Goal: Obtain resource: Obtain resource

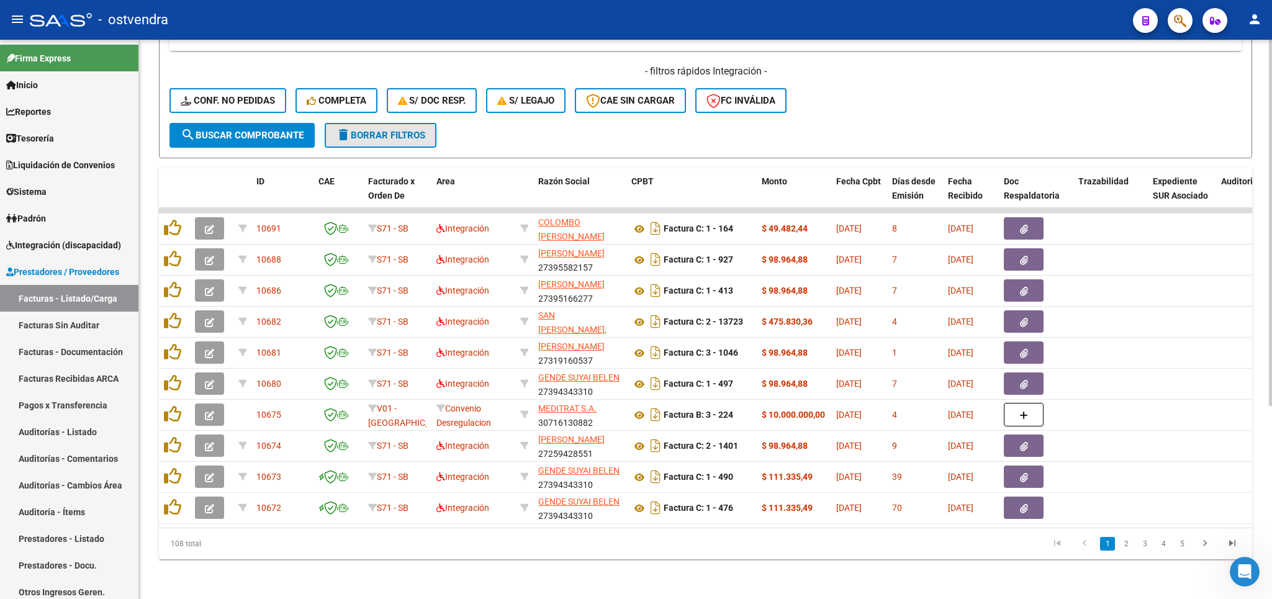
click at [392, 128] on button "delete Borrar Filtros" at bounding box center [381, 135] width 112 height 25
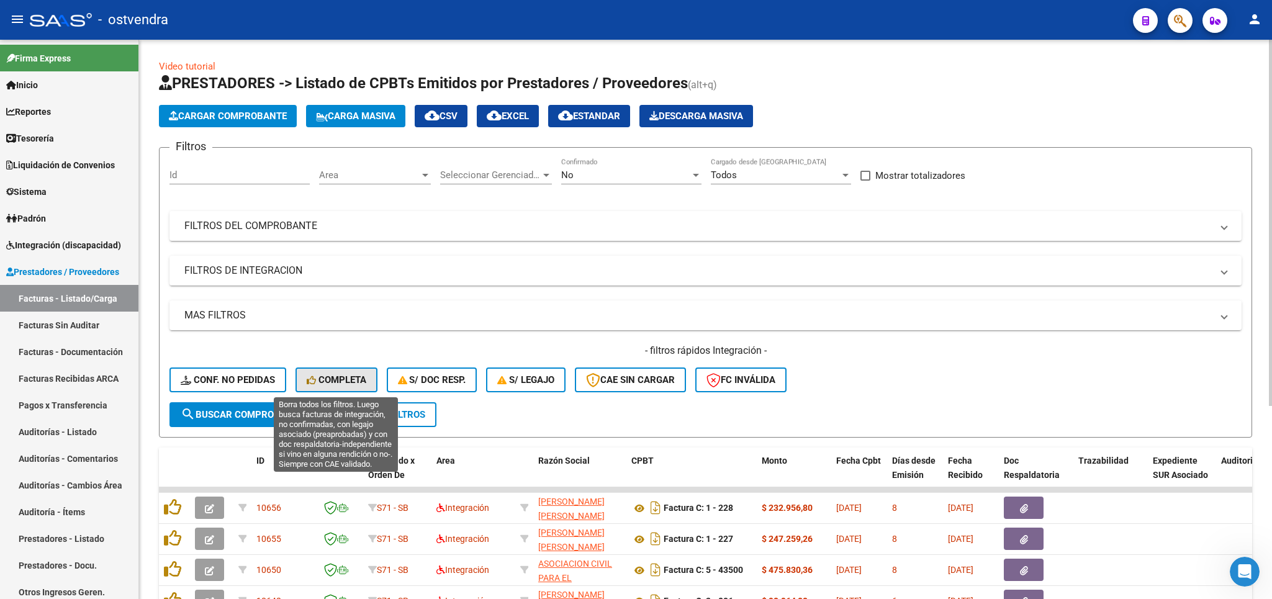
click at [328, 373] on button "Completa" at bounding box center [337, 380] width 82 height 25
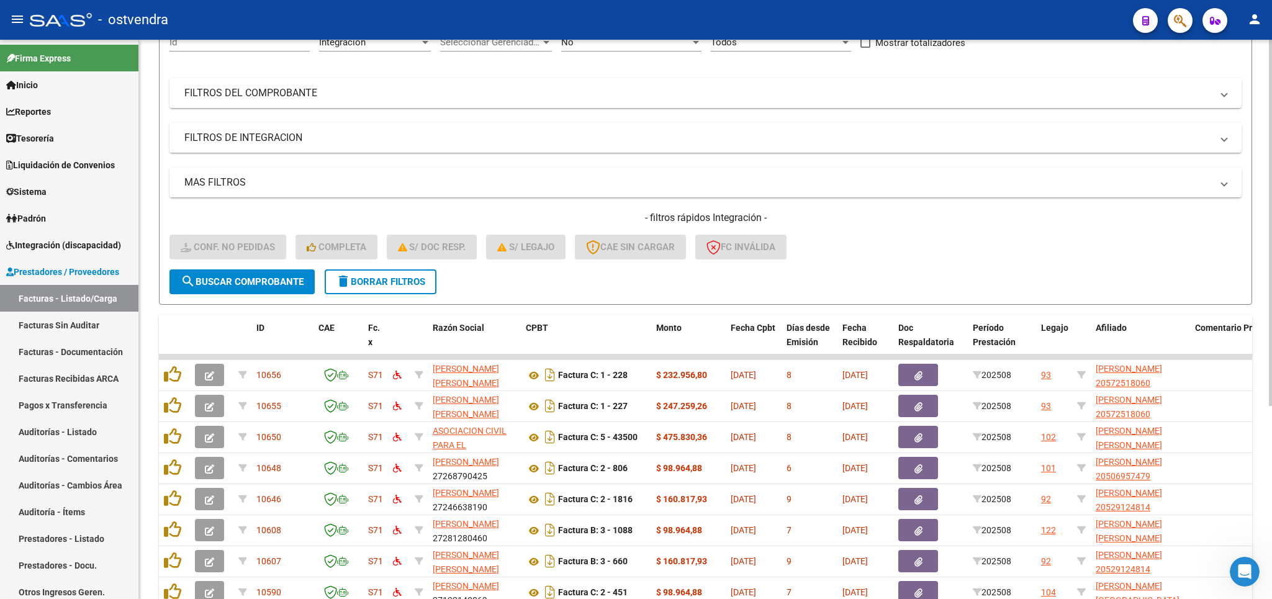
scroll to position [145, 0]
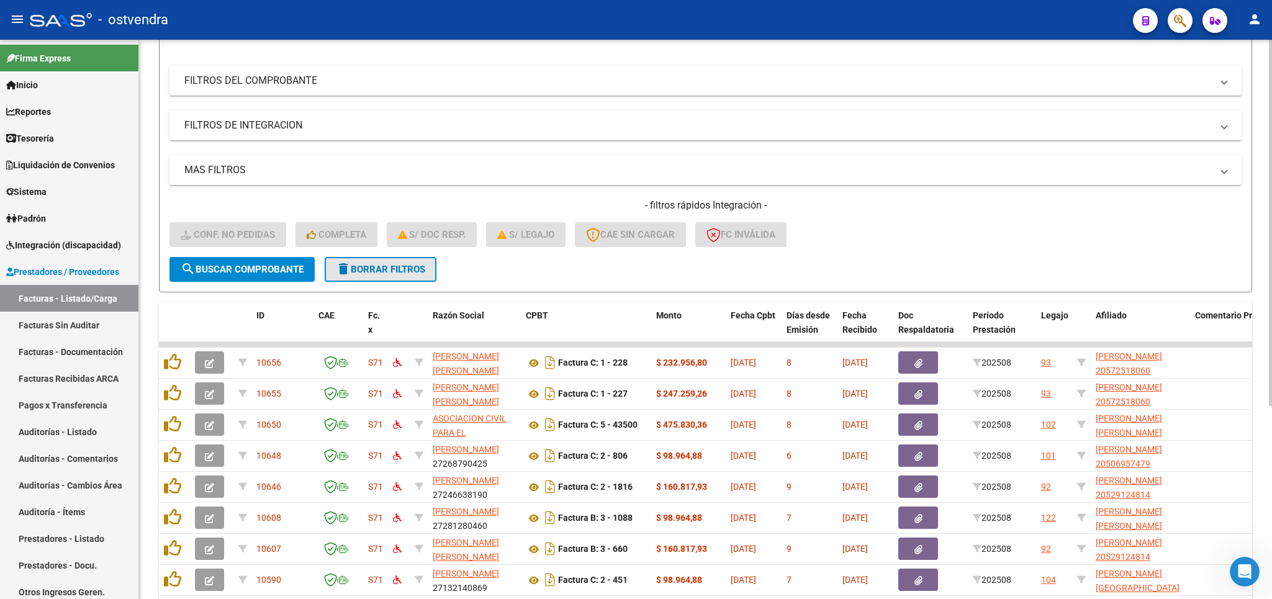
click at [371, 265] on span "delete Borrar Filtros" at bounding box center [380, 269] width 89 height 11
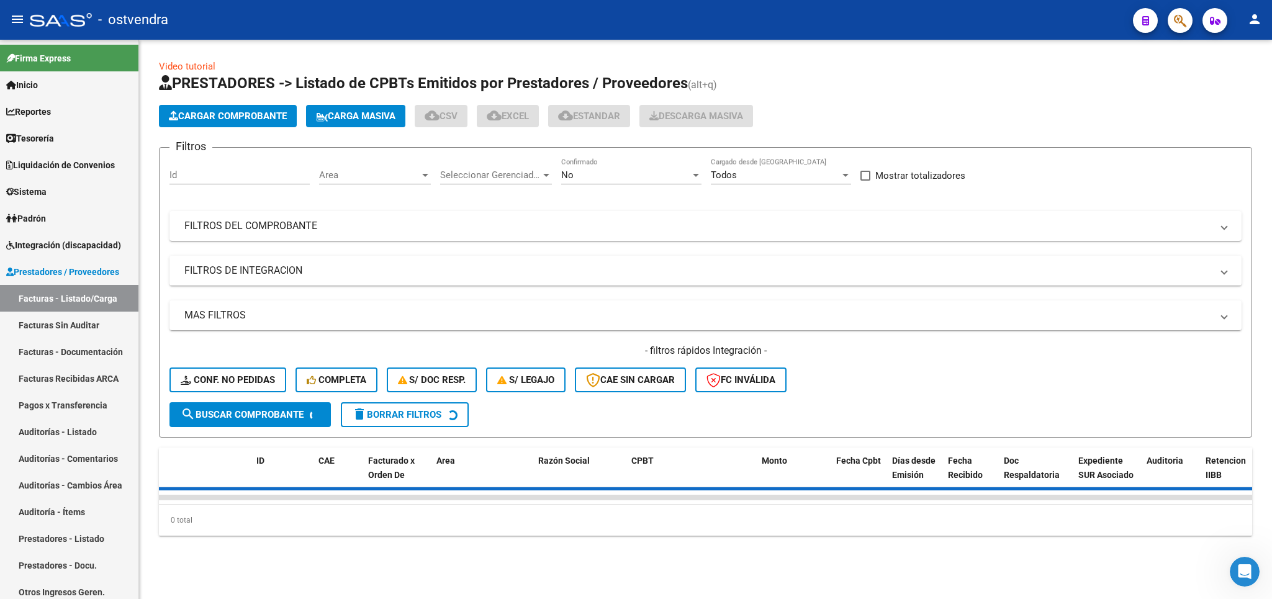
scroll to position [0, 0]
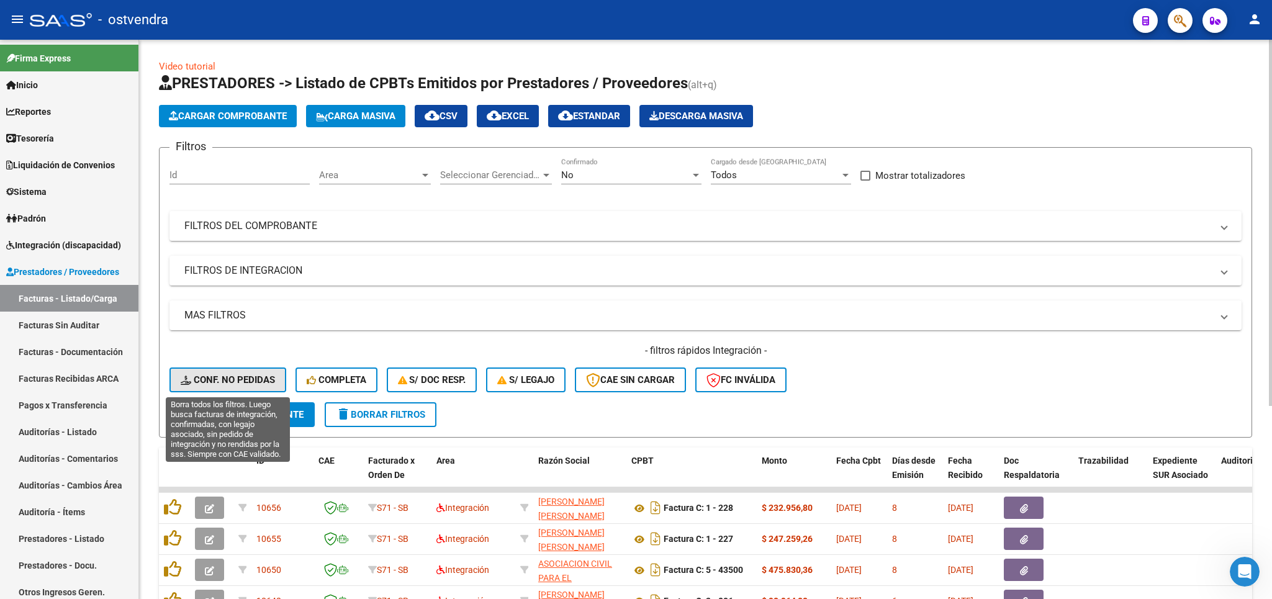
click at [233, 376] on span "Conf. no pedidas" at bounding box center [228, 379] width 94 height 11
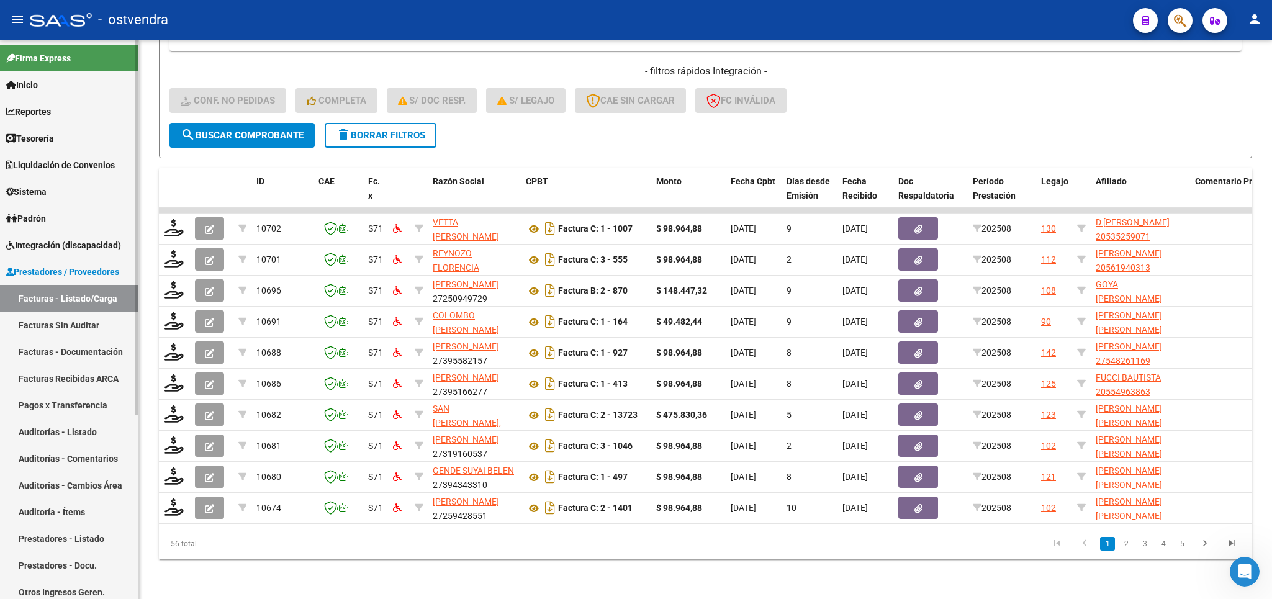
click at [65, 245] on span "Integración (discapacidad)" at bounding box center [63, 245] width 115 height 14
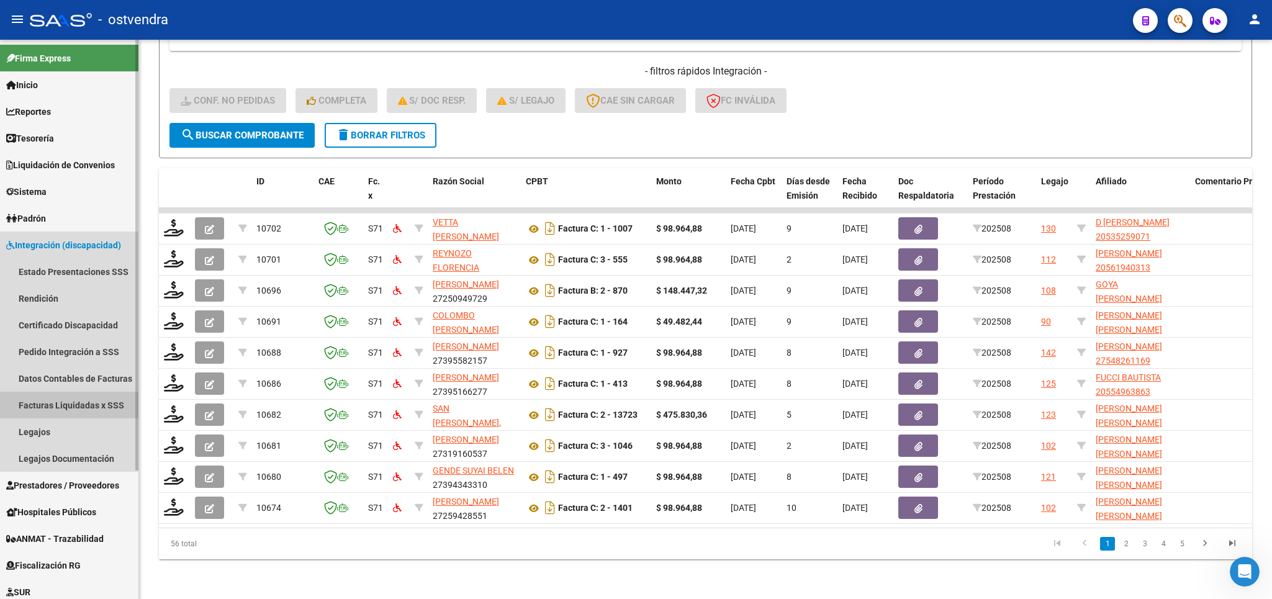
click at [80, 402] on link "Facturas Liquidadas x SSS" at bounding box center [69, 405] width 138 height 27
click at [83, 402] on link "Facturas Liquidadas x SSS" at bounding box center [69, 405] width 138 height 27
click at [47, 404] on link "Facturas Liquidadas x SSS" at bounding box center [69, 405] width 138 height 27
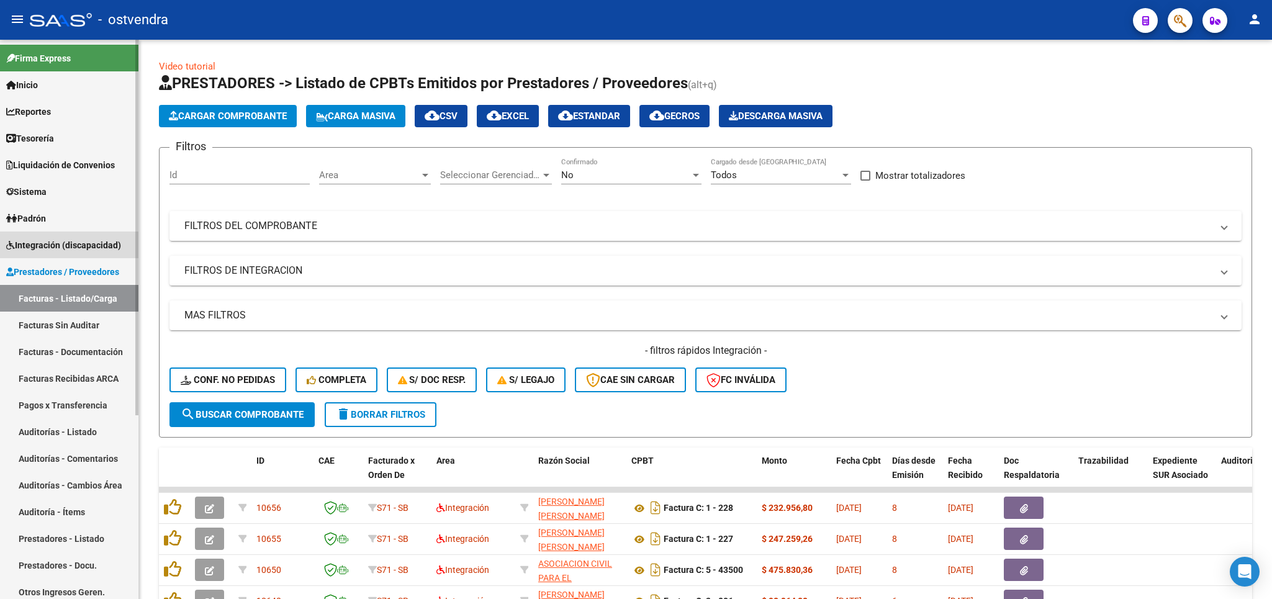
drag, startPoint x: 75, startPoint y: 248, endPoint x: 73, endPoint y: 255, distance: 7.1
click at [74, 248] on span "Integración (discapacidad)" at bounding box center [63, 245] width 115 height 14
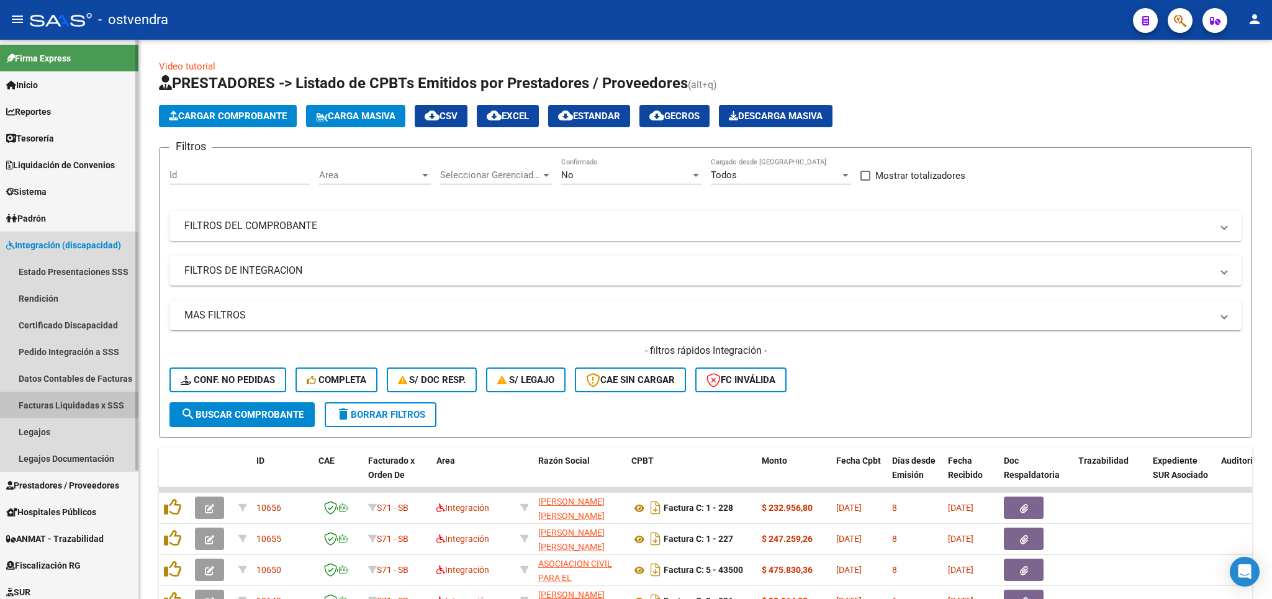
click at [63, 397] on link "Facturas Liquidadas x SSS" at bounding box center [69, 405] width 138 height 27
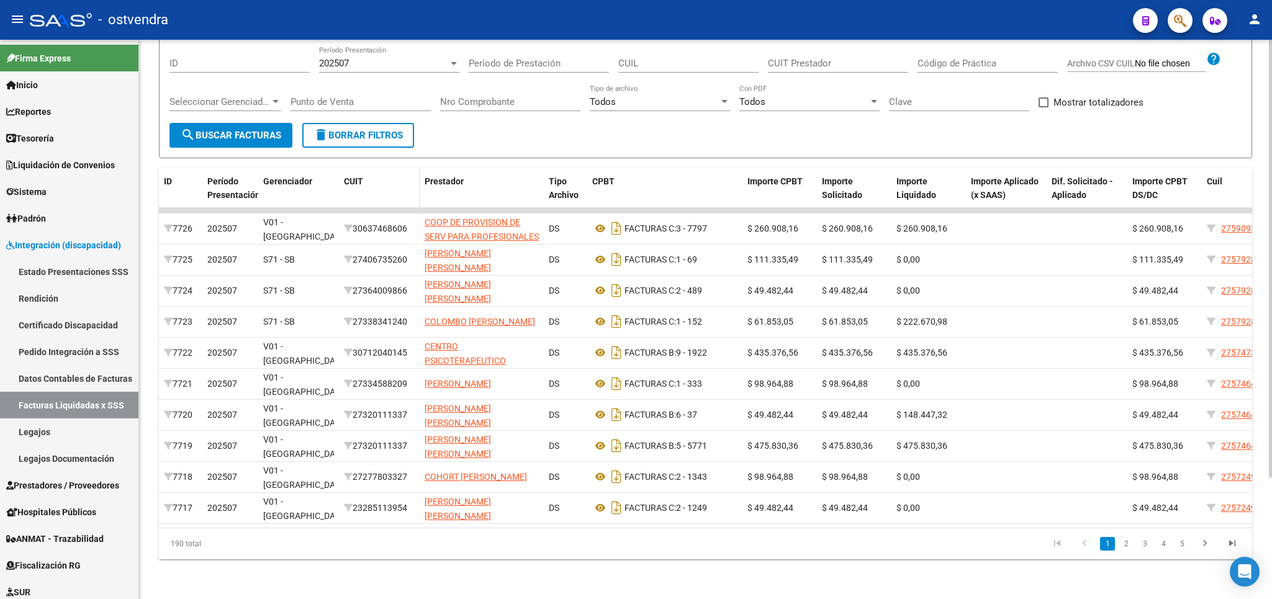
scroll to position [83, 0]
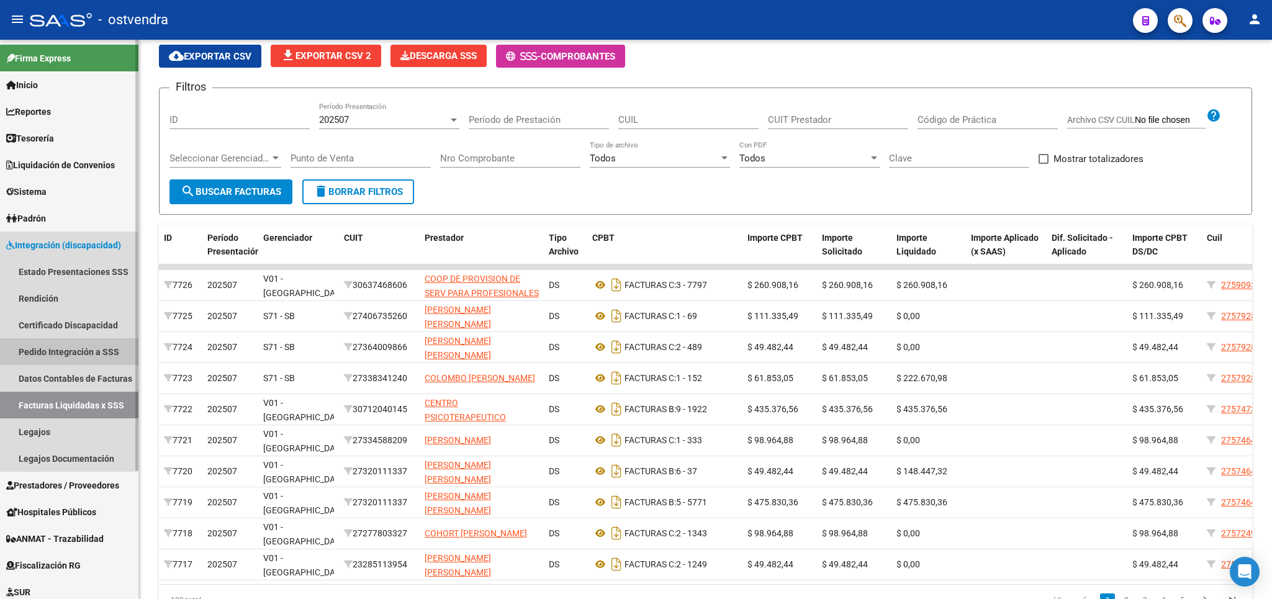
click at [79, 355] on link "Pedido Integración a SSS" at bounding box center [69, 351] width 138 height 27
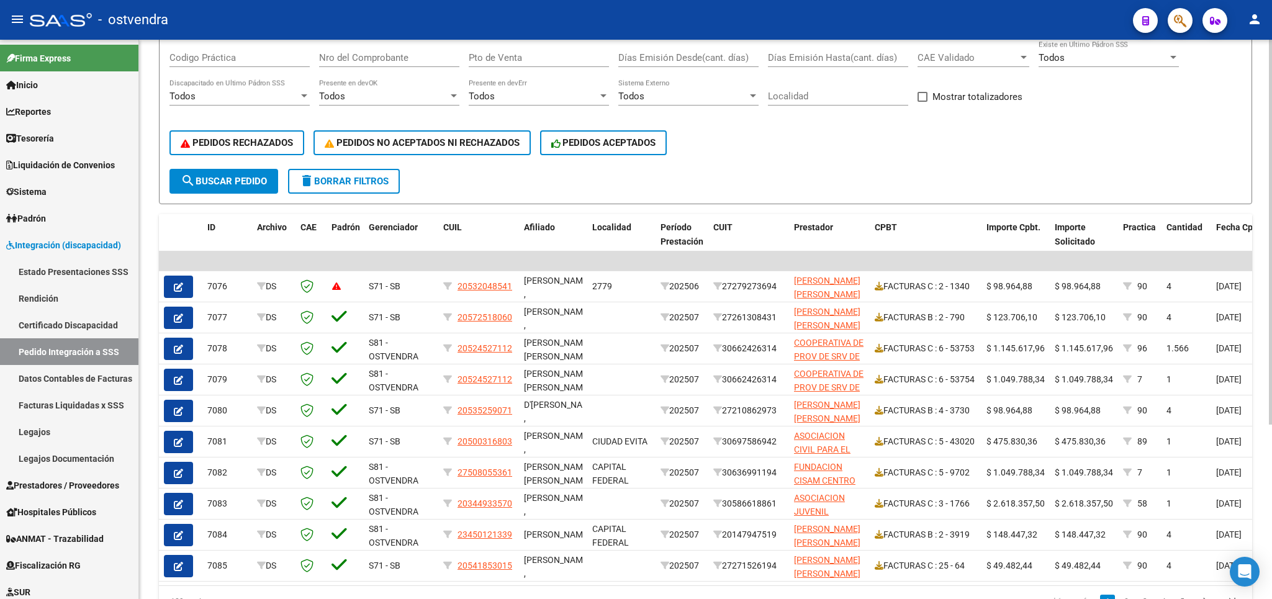
scroll to position [254, 0]
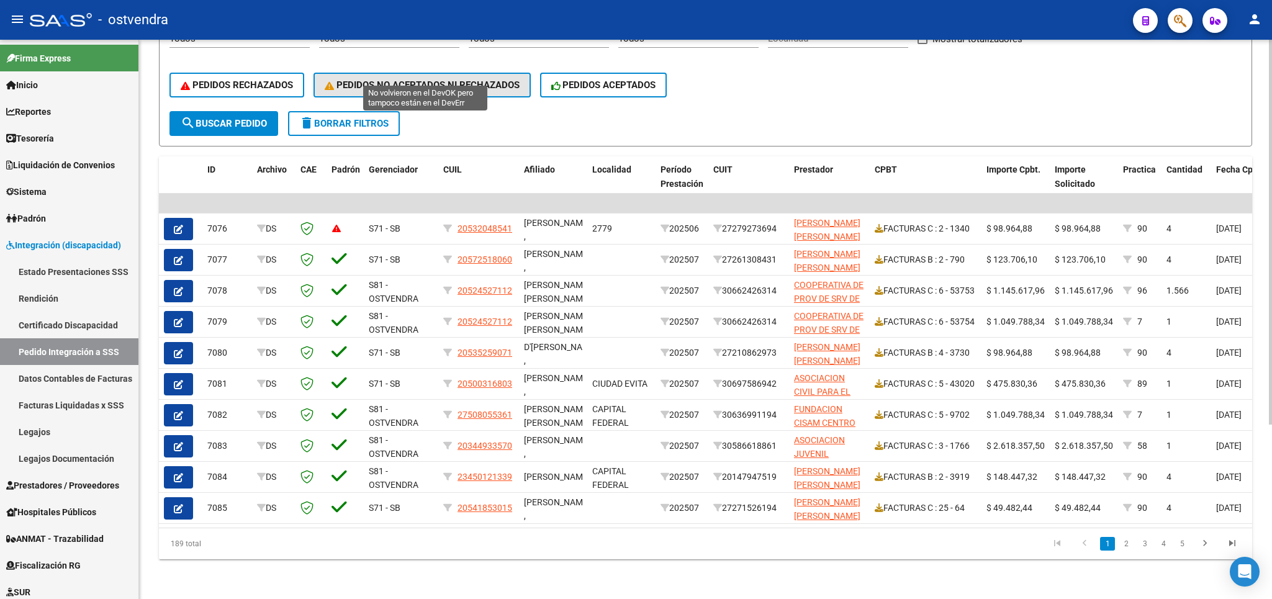
click at [494, 79] on span "PEDIDOS NO ACEPTADOS NI RECHAZADOS" at bounding box center [422, 84] width 195 height 11
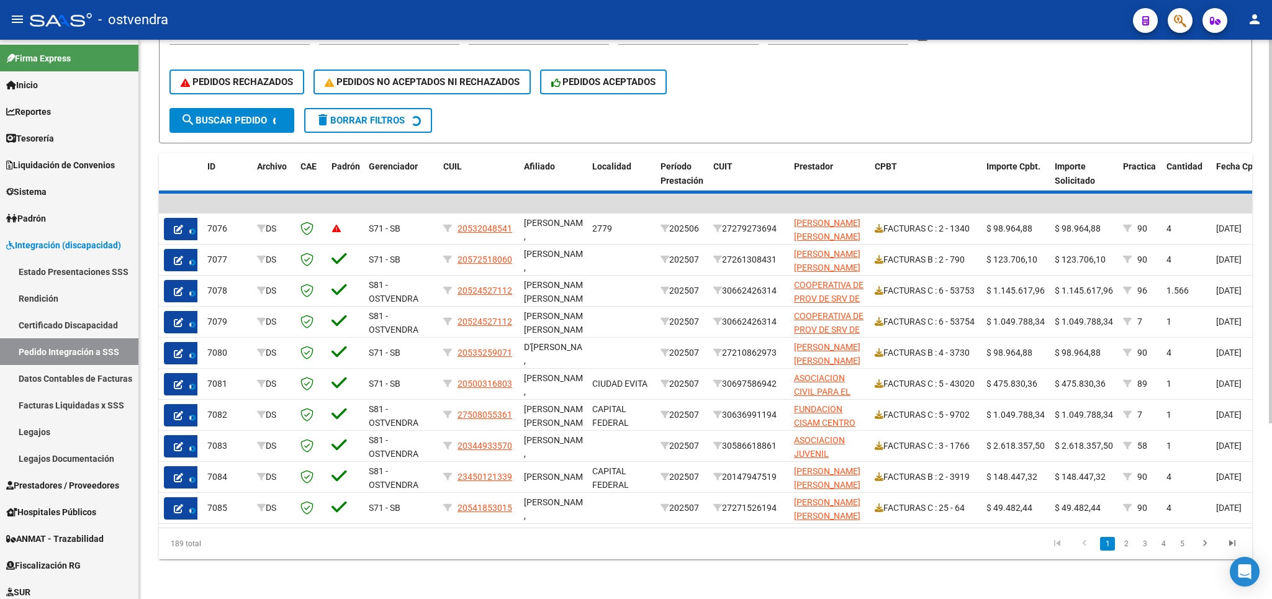
scroll to position [0, 0]
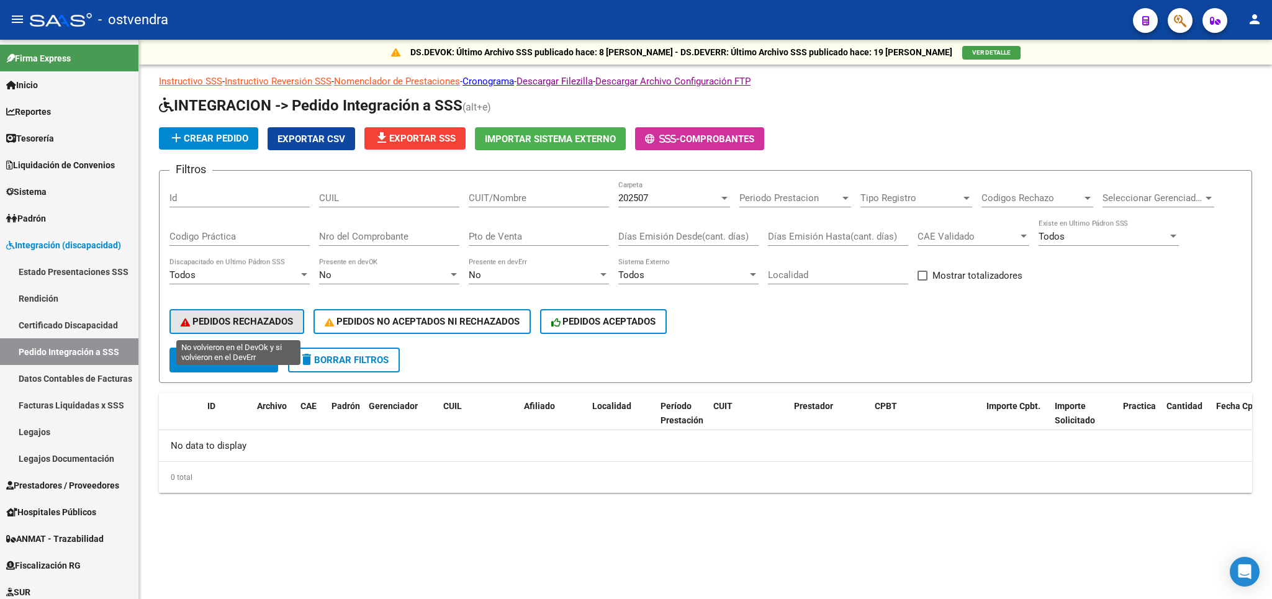
click at [240, 322] on span "PEDIDOS RECHAZADOS" at bounding box center [237, 321] width 112 height 11
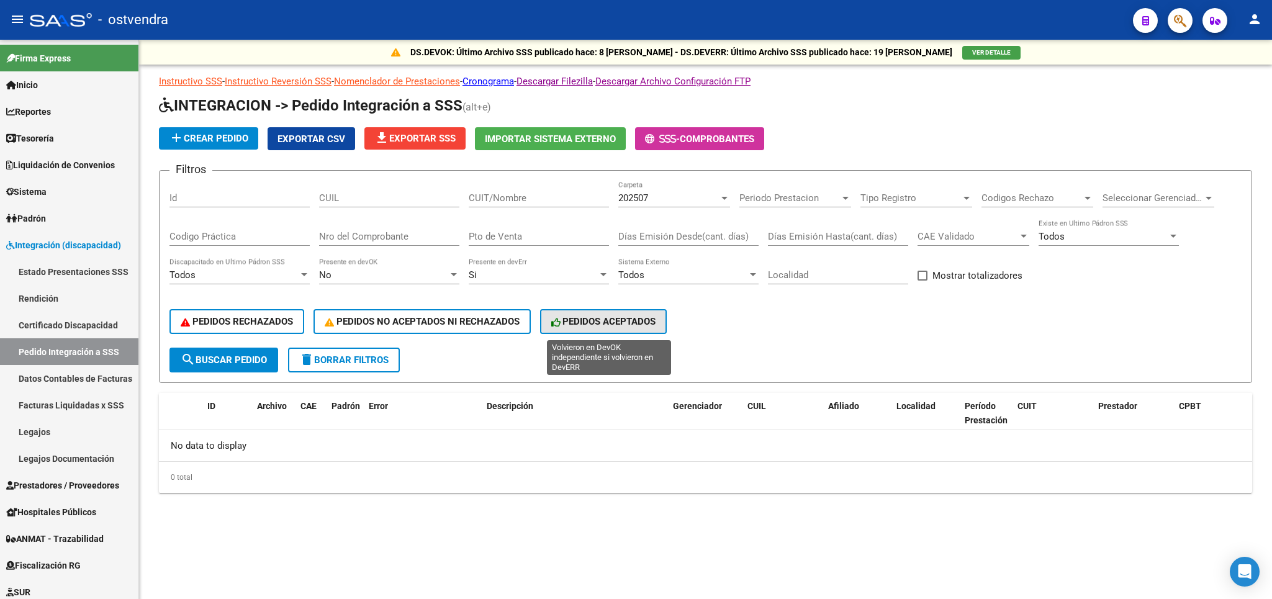
click at [576, 322] on span "PEDIDOS ACEPTADOS" at bounding box center [603, 321] width 105 height 11
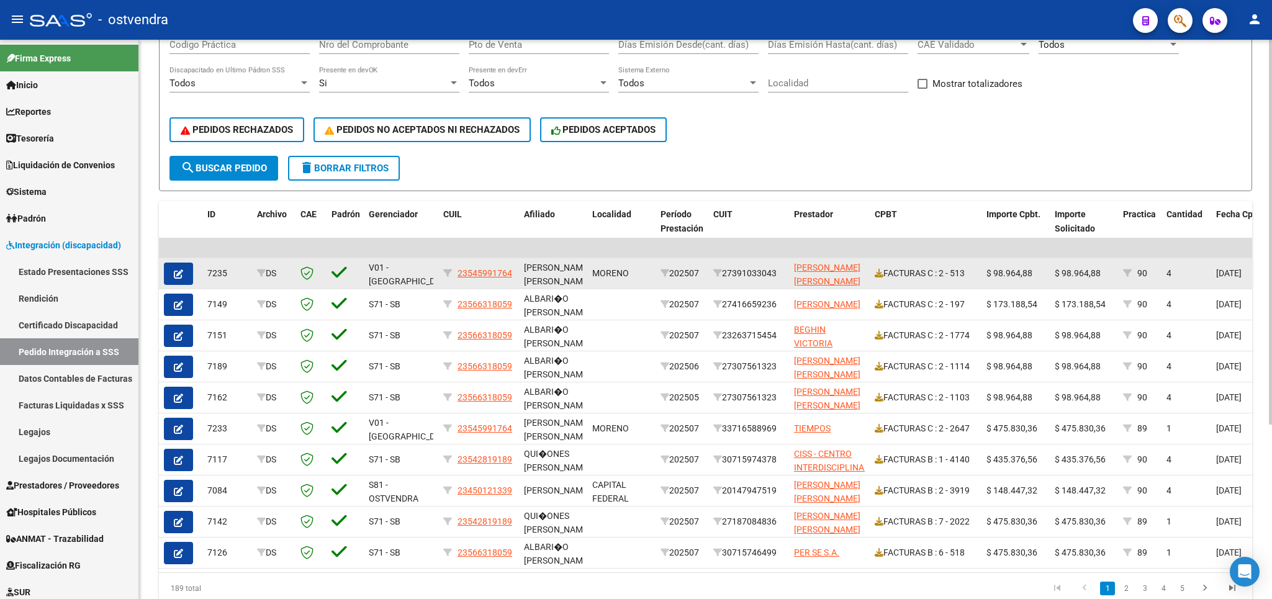
scroll to position [218, 0]
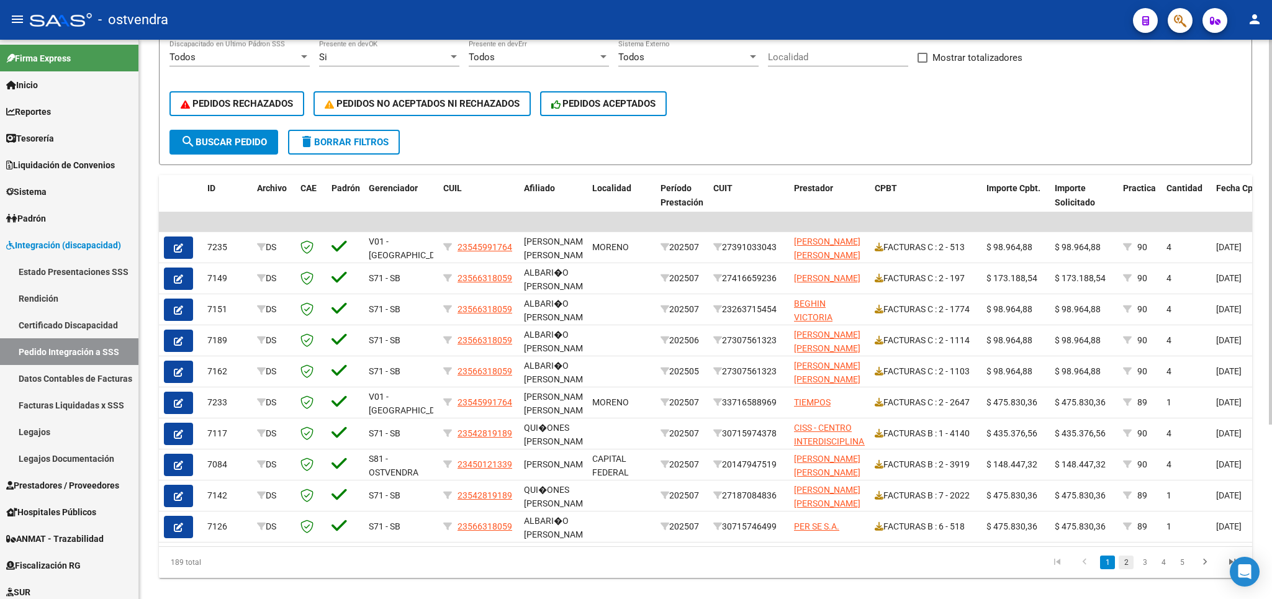
click at [1131, 569] on link "2" at bounding box center [1126, 563] width 15 height 14
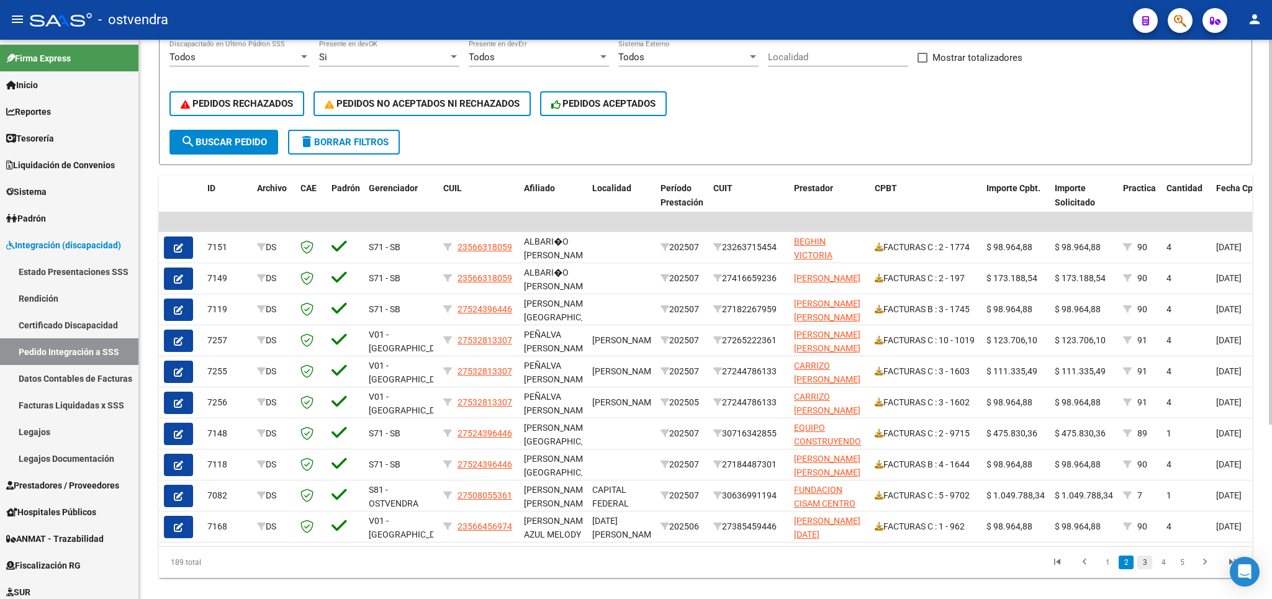
click at [1147, 569] on link "3" at bounding box center [1145, 563] width 15 height 14
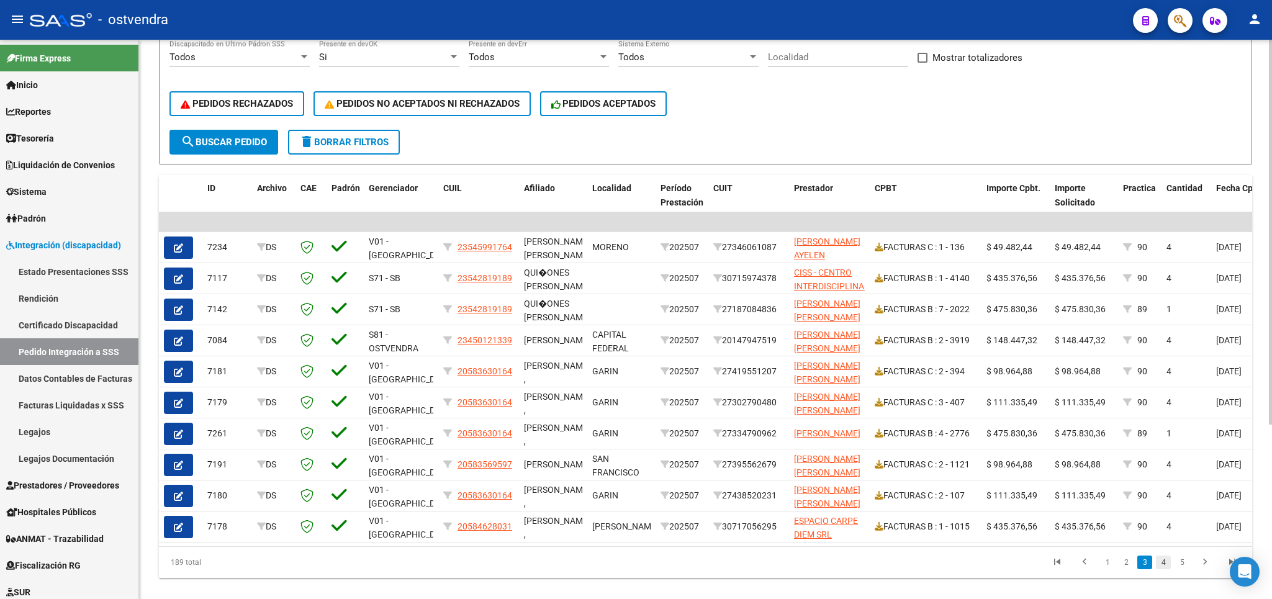
click at [1162, 569] on link "4" at bounding box center [1163, 563] width 15 height 14
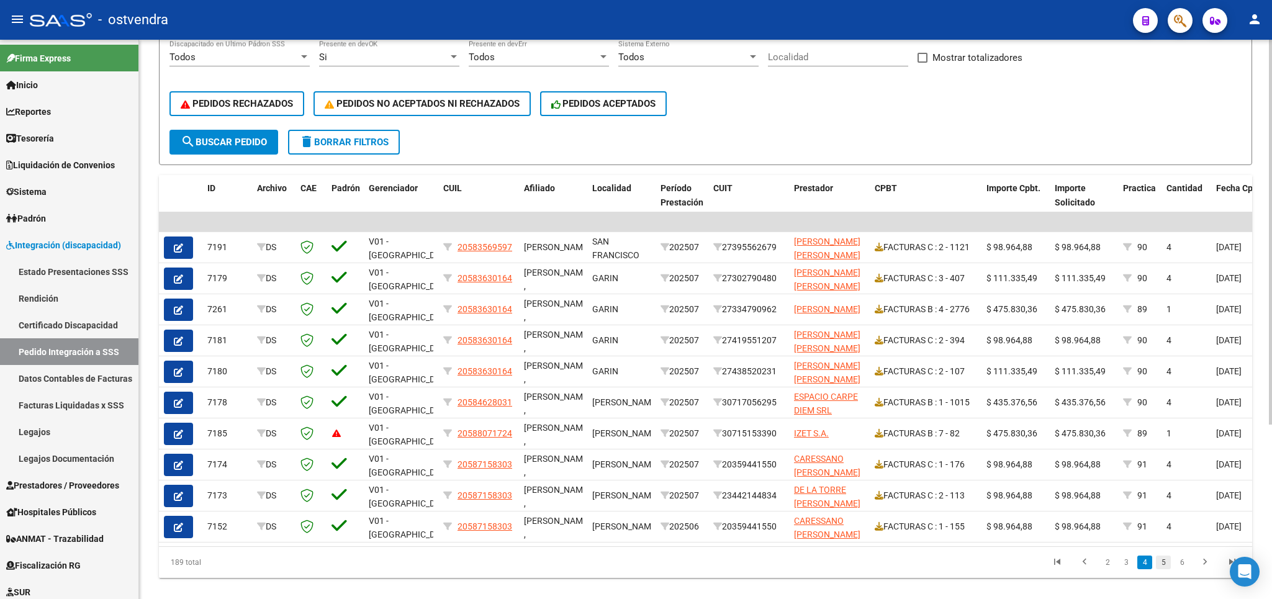
click at [1164, 569] on link "5" at bounding box center [1163, 563] width 15 height 14
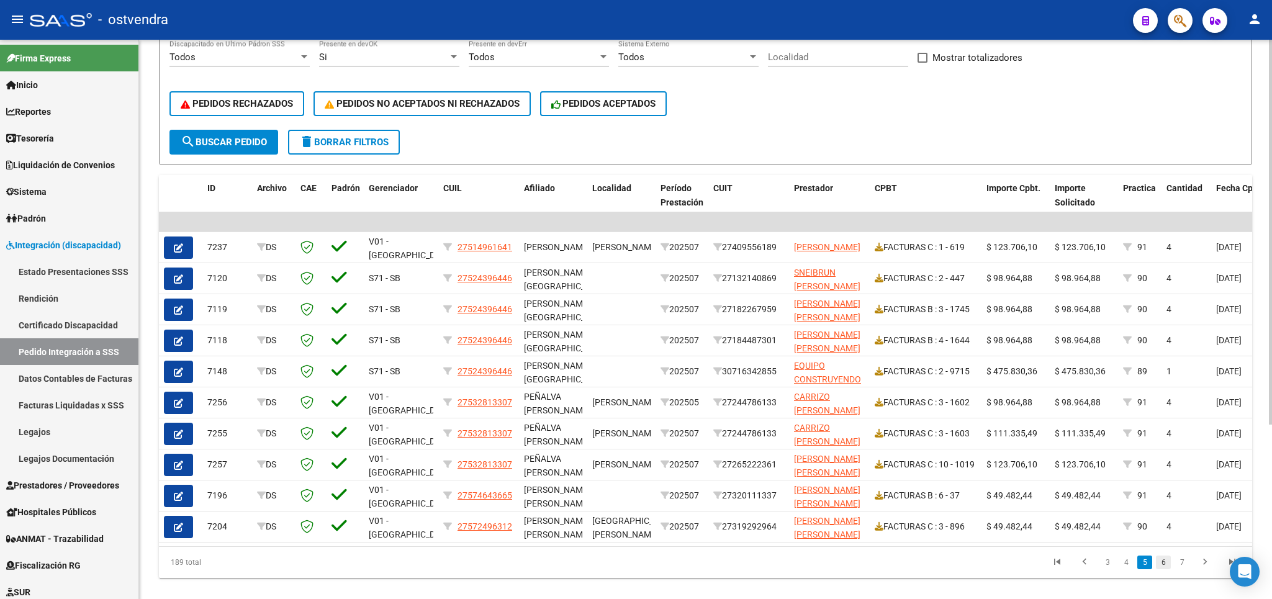
click at [1166, 569] on link "6" at bounding box center [1163, 563] width 15 height 14
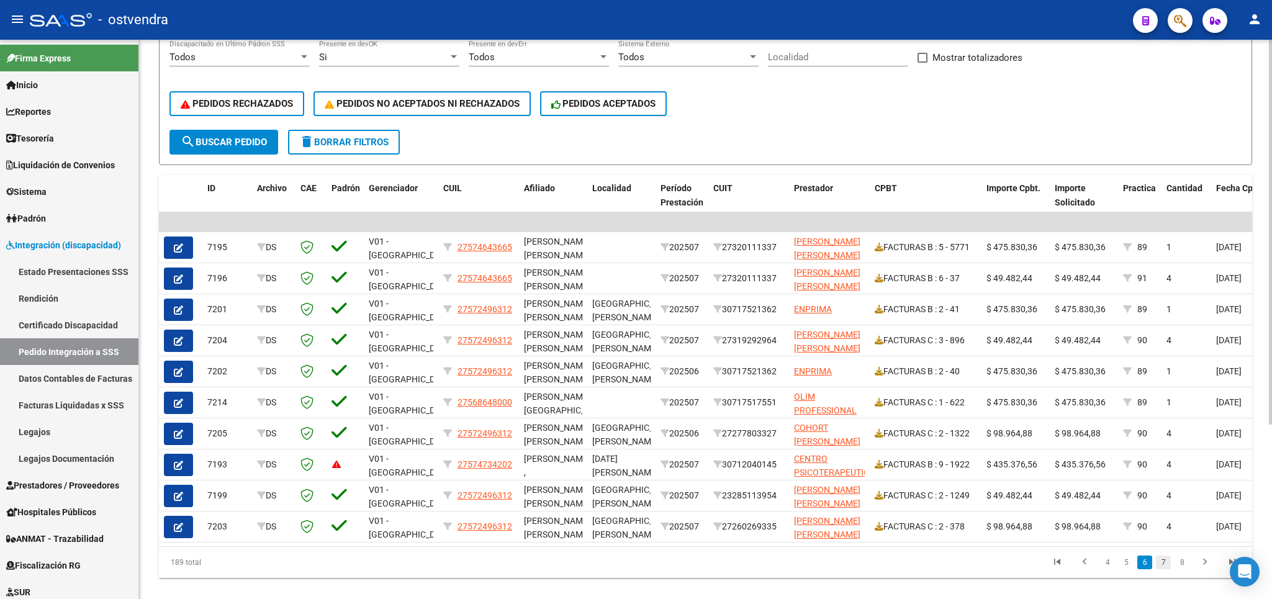
click at [1166, 569] on link "7" at bounding box center [1163, 563] width 15 height 14
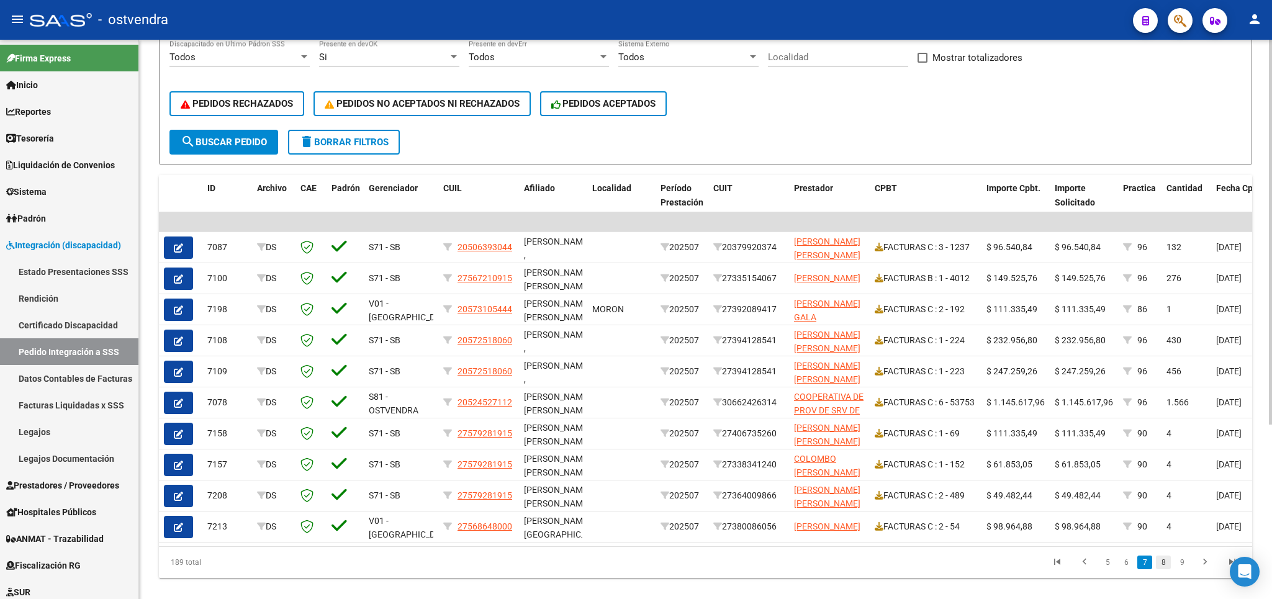
click at [1164, 569] on link "8" at bounding box center [1163, 563] width 15 height 14
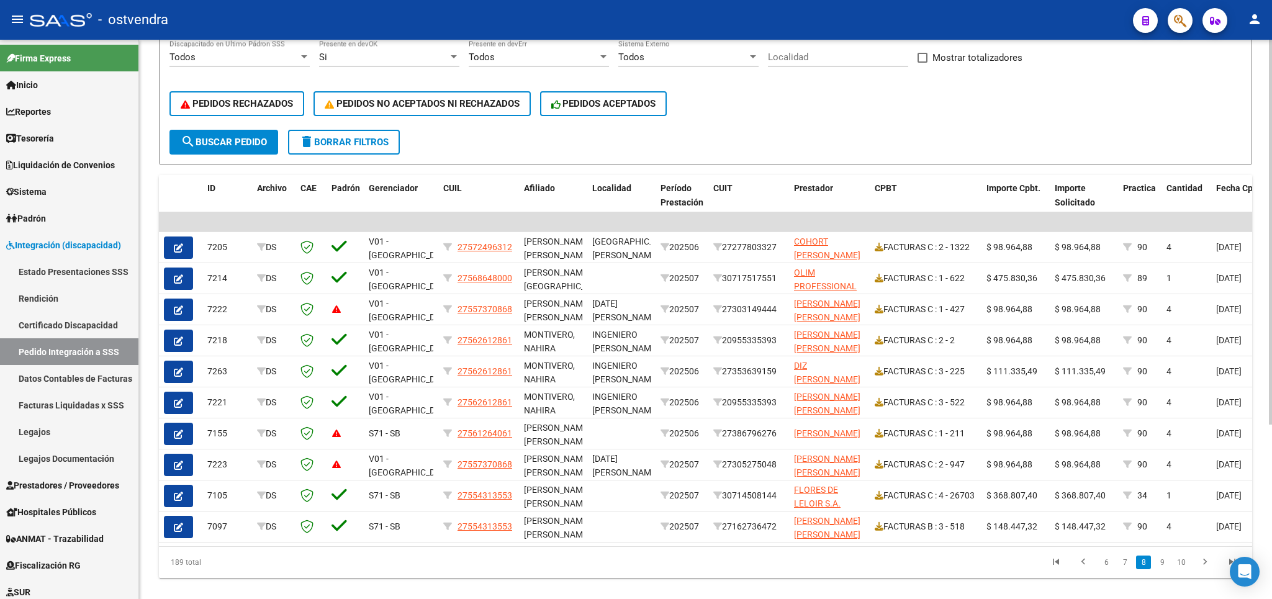
click at [1164, 569] on link "9" at bounding box center [1162, 563] width 15 height 14
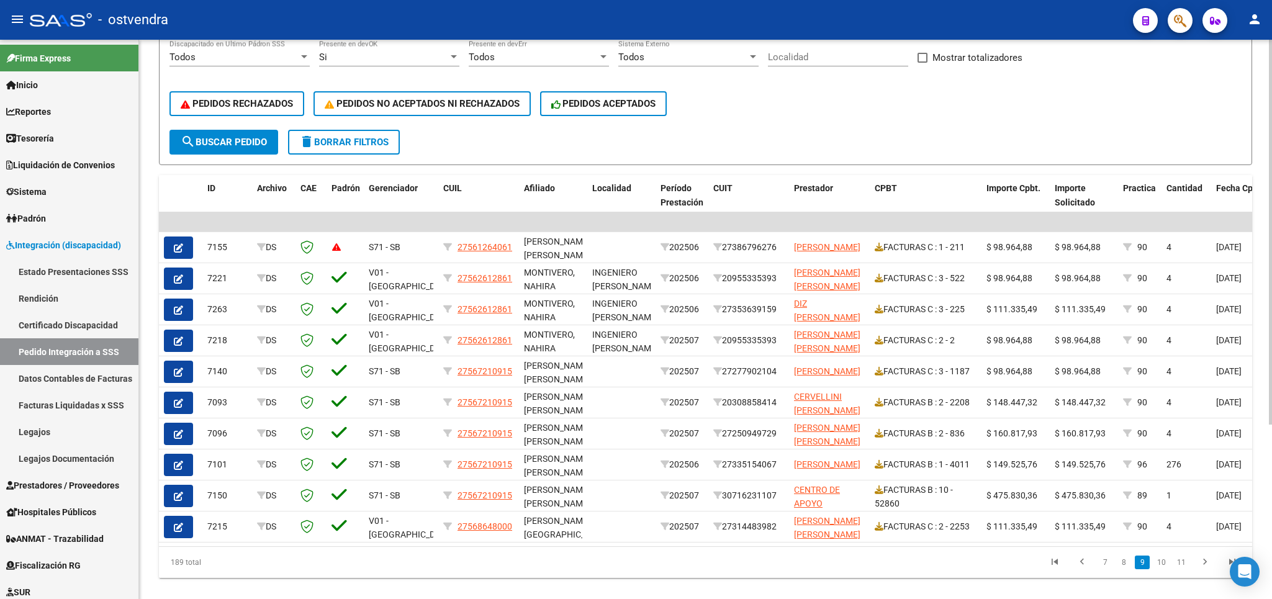
click at [1164, 569] on link "10" at bounding box center [1162, 563] width 16 height 14
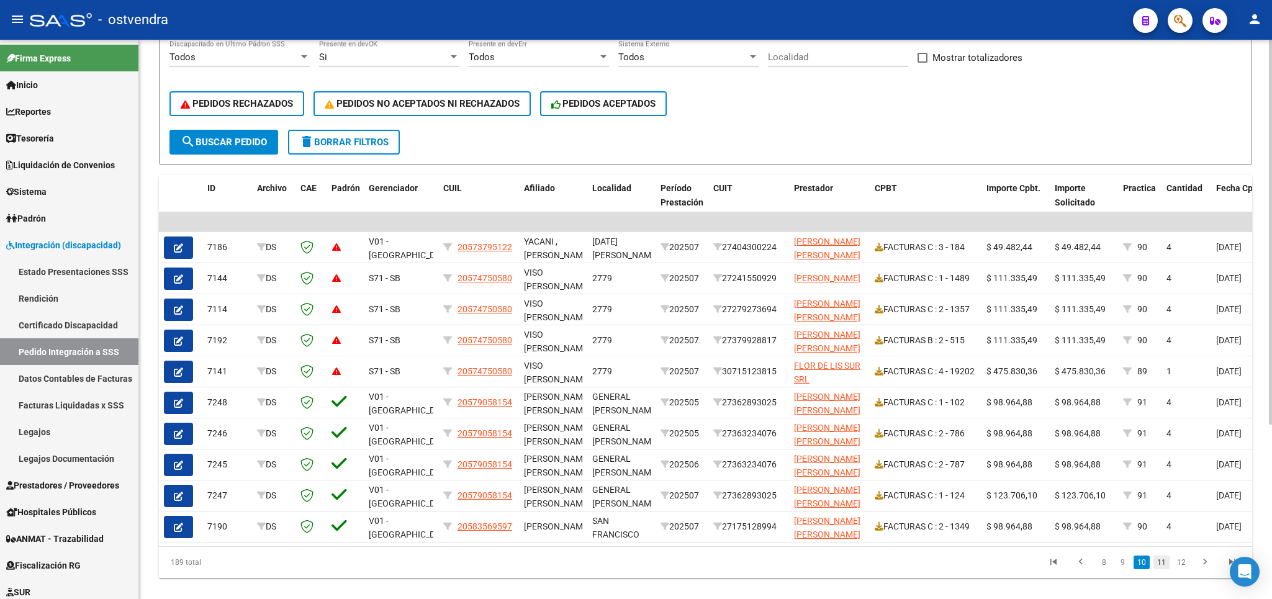
click at [1159, 569] on link "11" at bounding box center [1162, 563] width 16 height 14
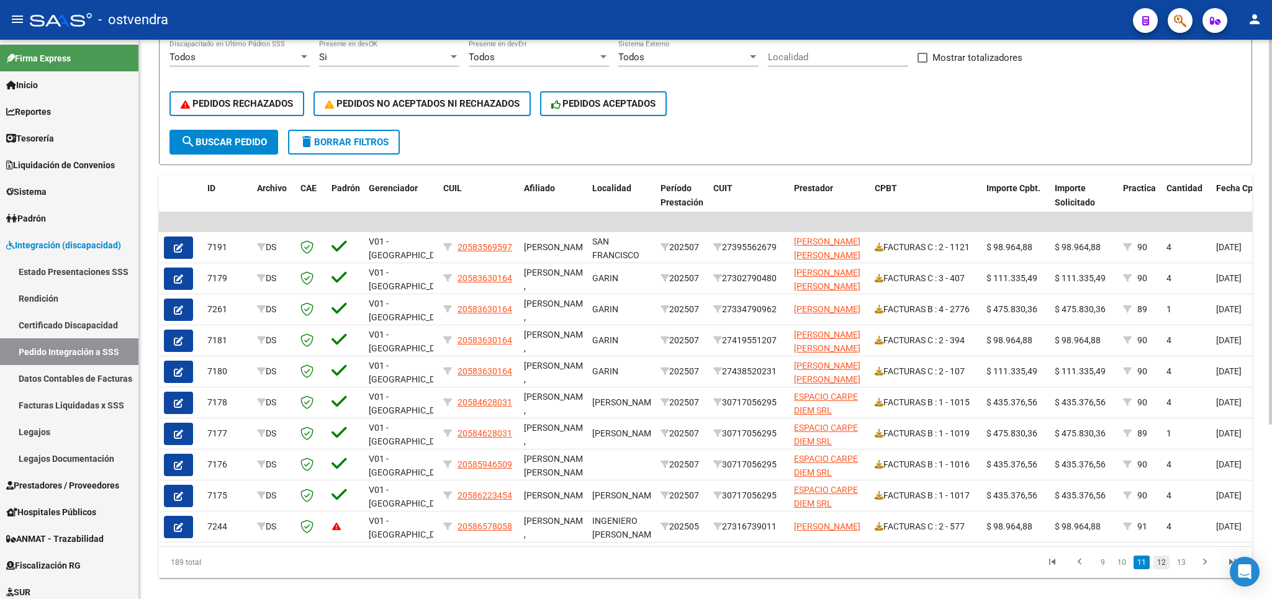
click at [1166, 569] on link "12" at bounding box center [1162, 563] width 16 height 14
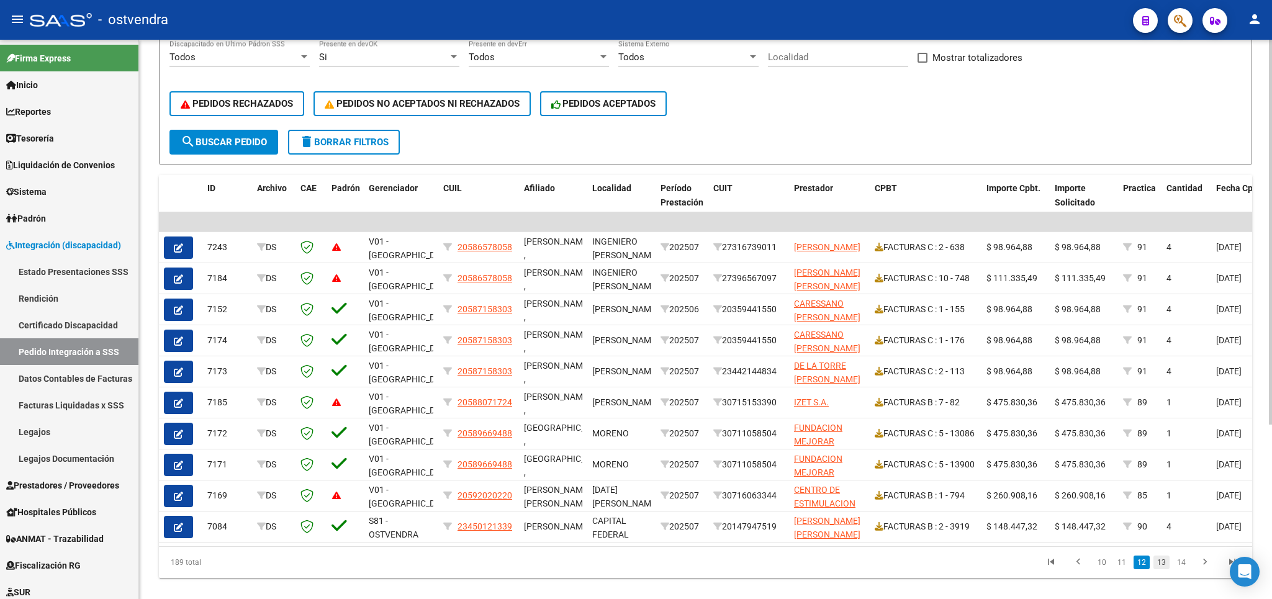
click at [1166, 569] on link "13" at bounding box center [1162, 563] width 16 height 14
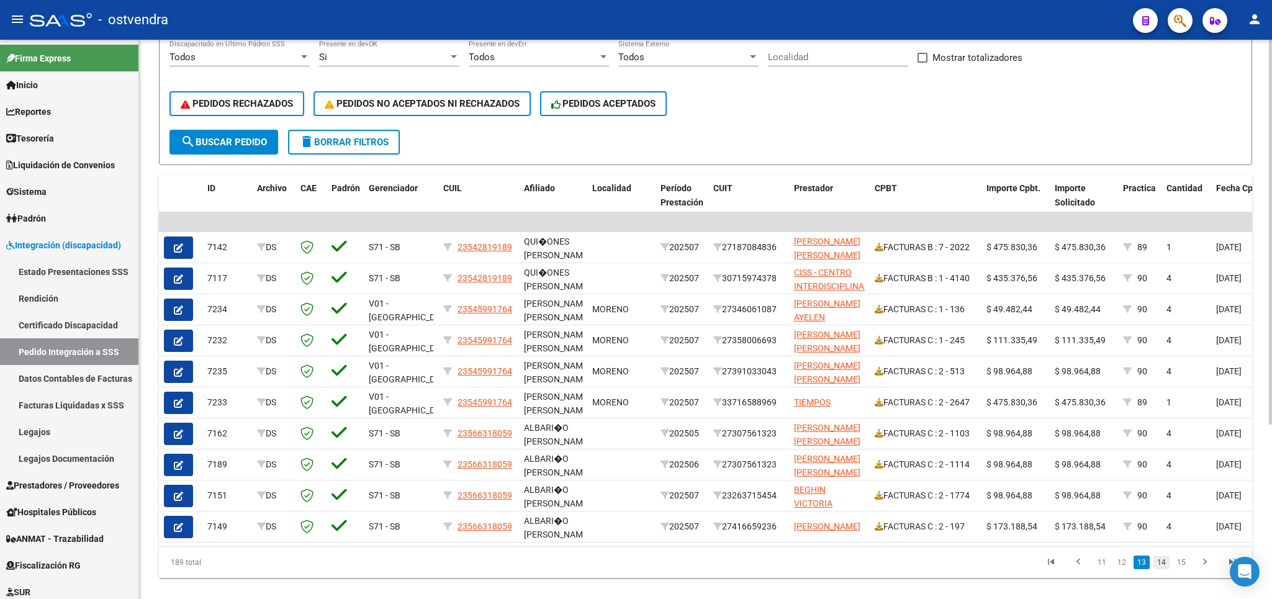
click at [1160, 569] on link "14" at bounding box center [1162, 563] width 16 height 14
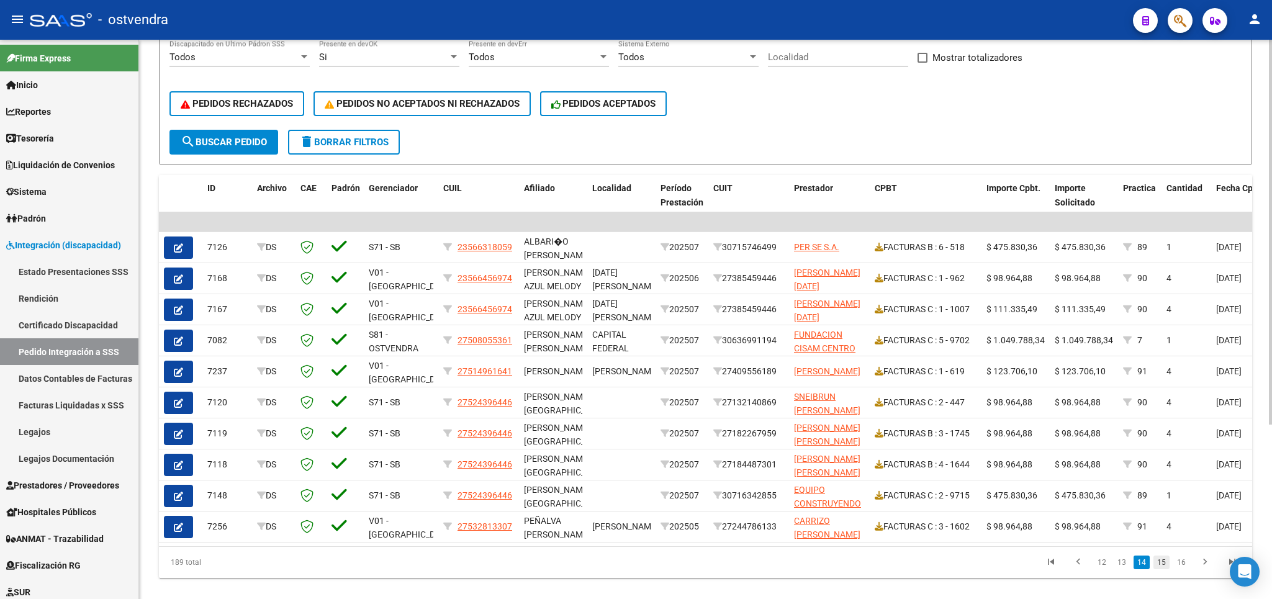
click at [1158, 569] on link "15" at bounding box center [1162, 563] width 16 height 14
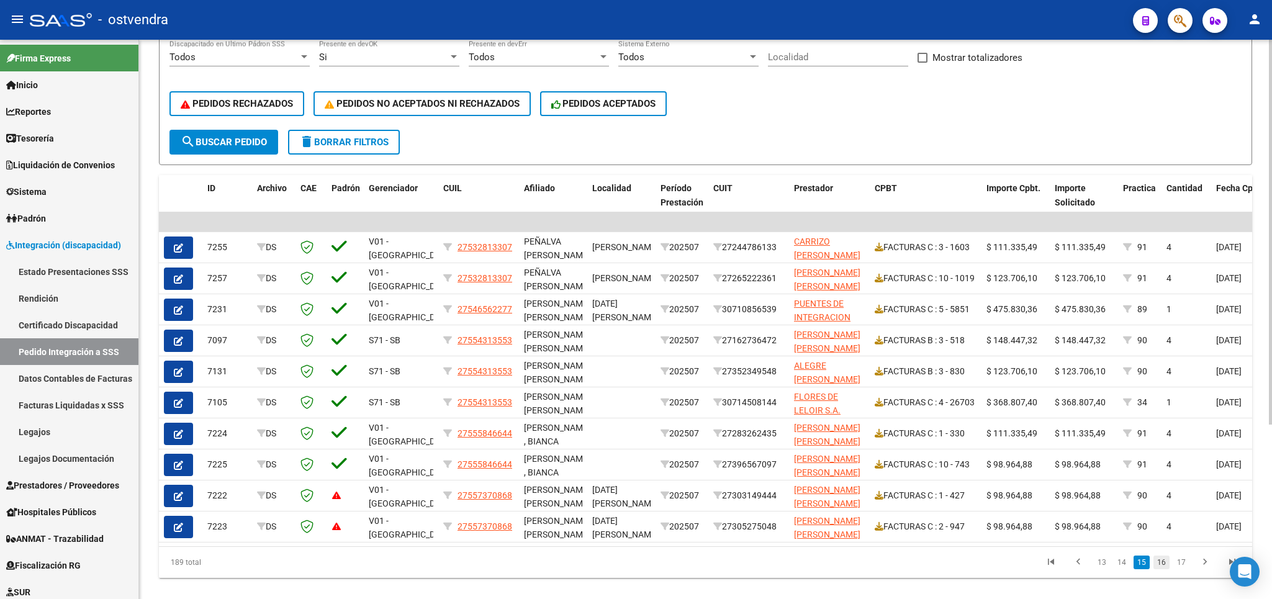
click at [1162, 569] on link "16" at bounding box center [1162, 563] width 16 height 14
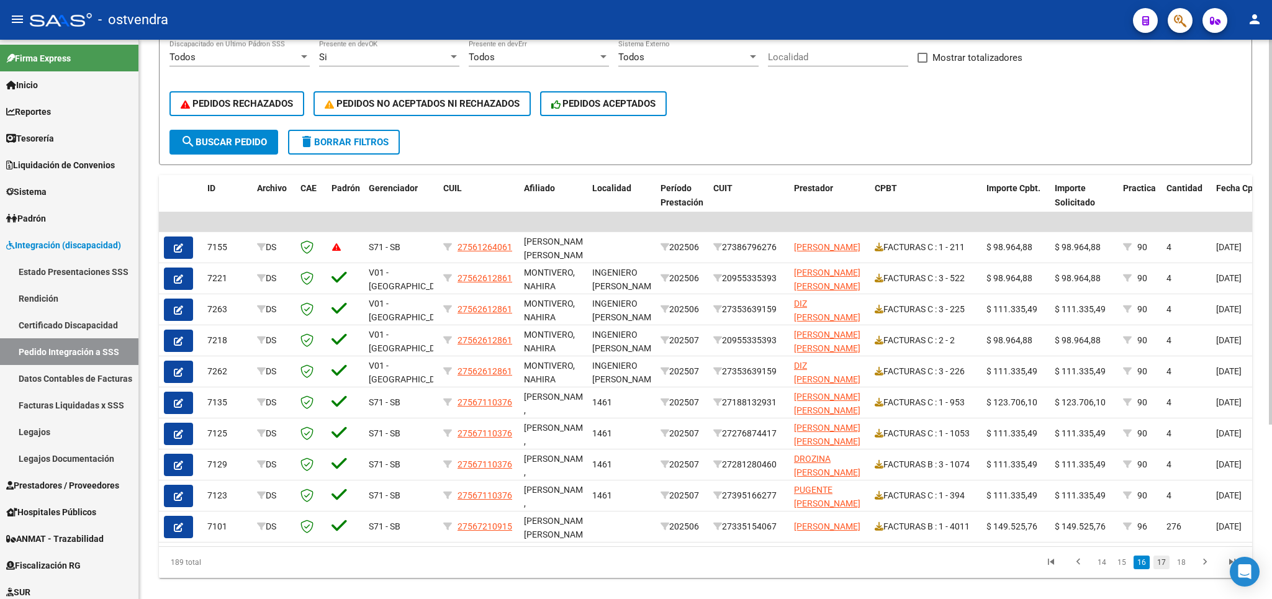
click at [1160, 569] on link "17" at bounding box center [1162, 563] width 16 height 14
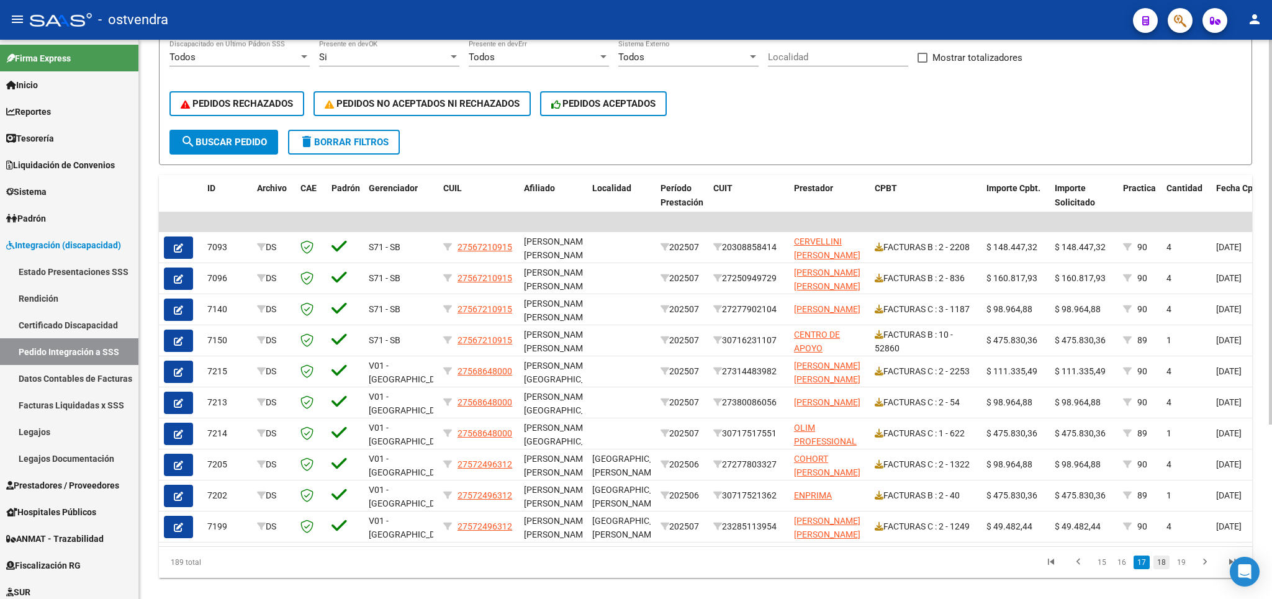
click at [1164, 569] on link "18" at bounding box center [1162, 563] width 16 height 14
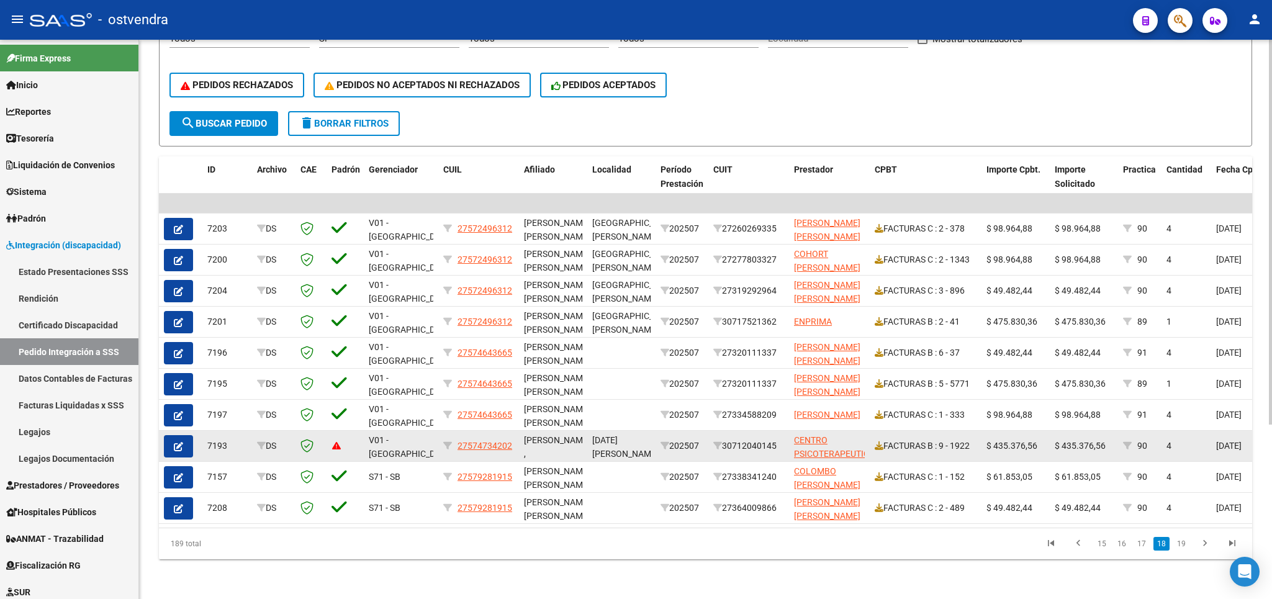
scroll to position [254, 0]
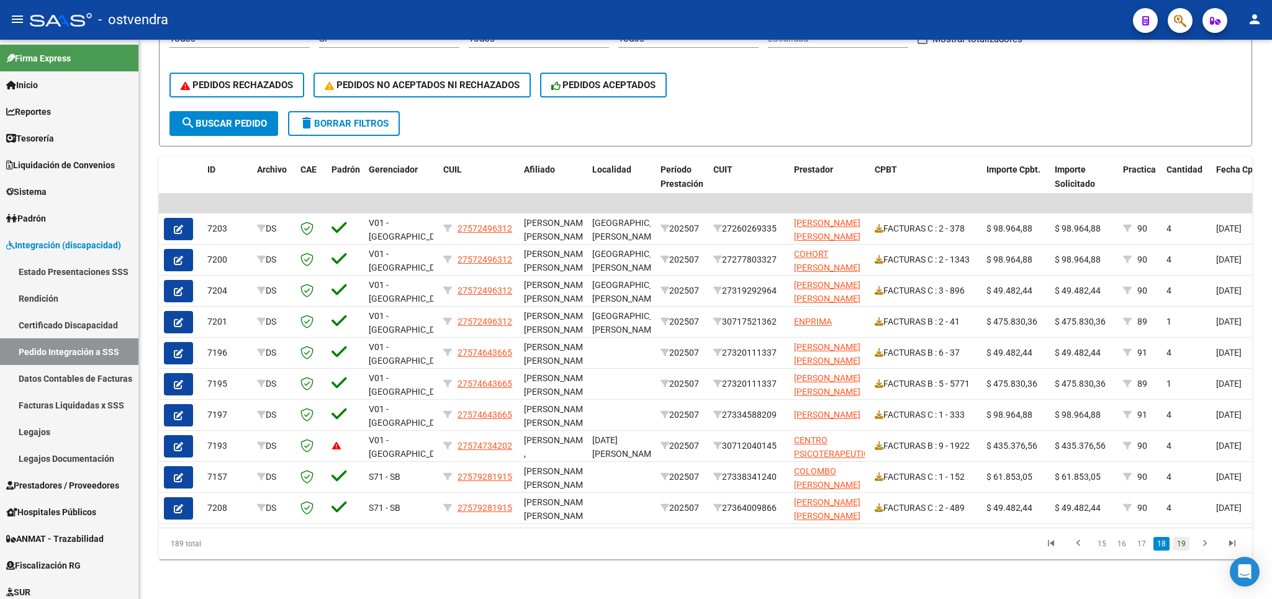
click at [1180, 542] on link "19" at bounding box center [1182, 544] width 16 height 14
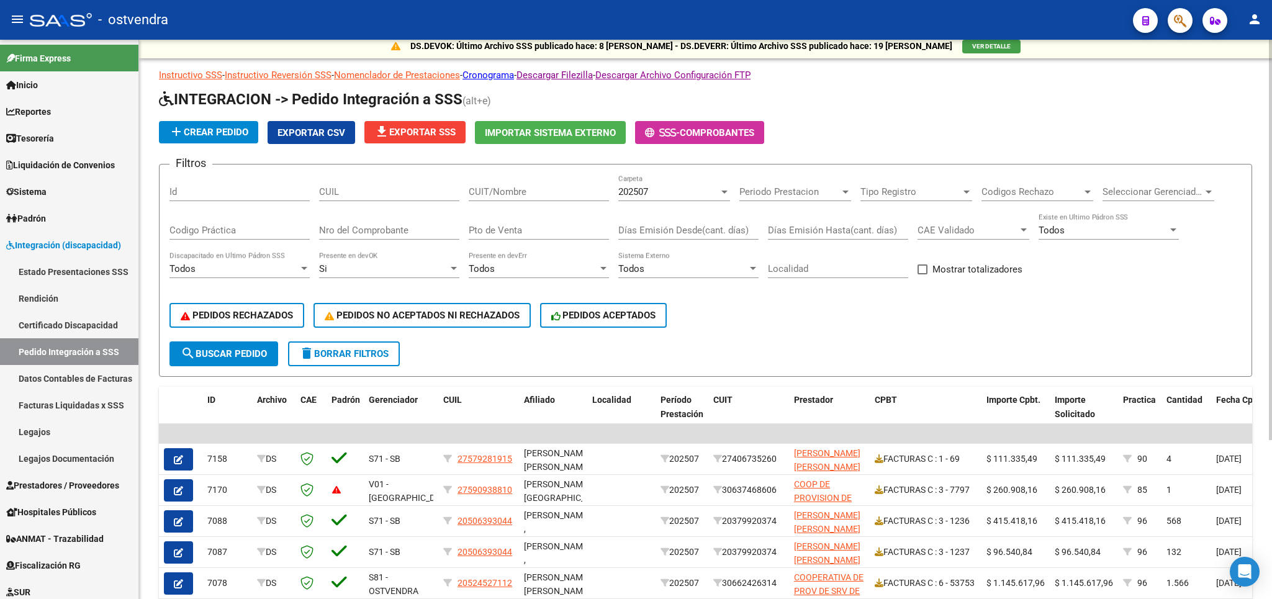
scroll to position [0, 0]
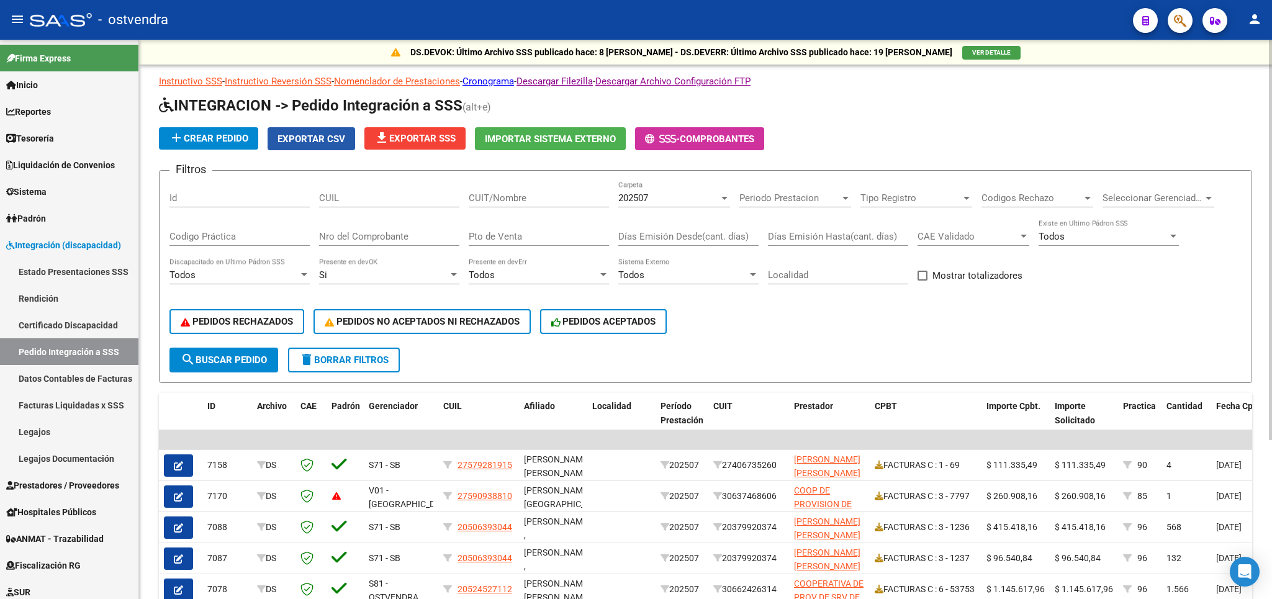
click at [320, 140] on span "Exportar CSV" at bounding box center [312, 139] width 68 height 11
click at [452, 143] on span "file_download Exportar SSS" at bounding box center [414, 138] width 81 height 11
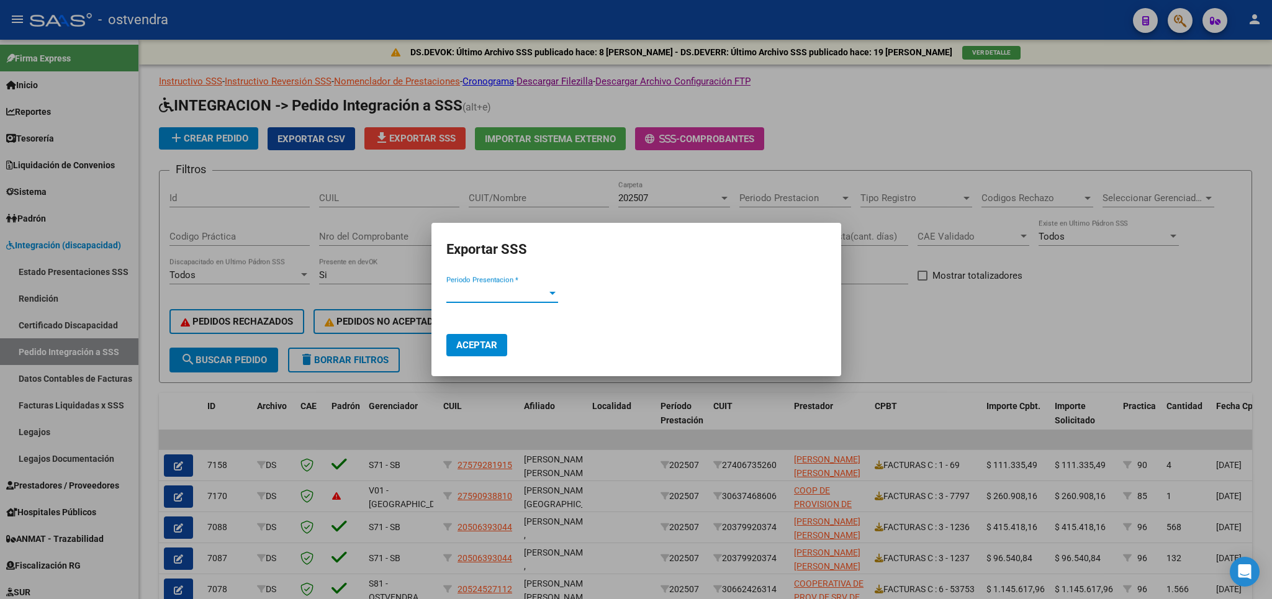
click at [499, 294] on span "Periodo Presentacion *" at bounding box center [496, 293] width 101 height 11
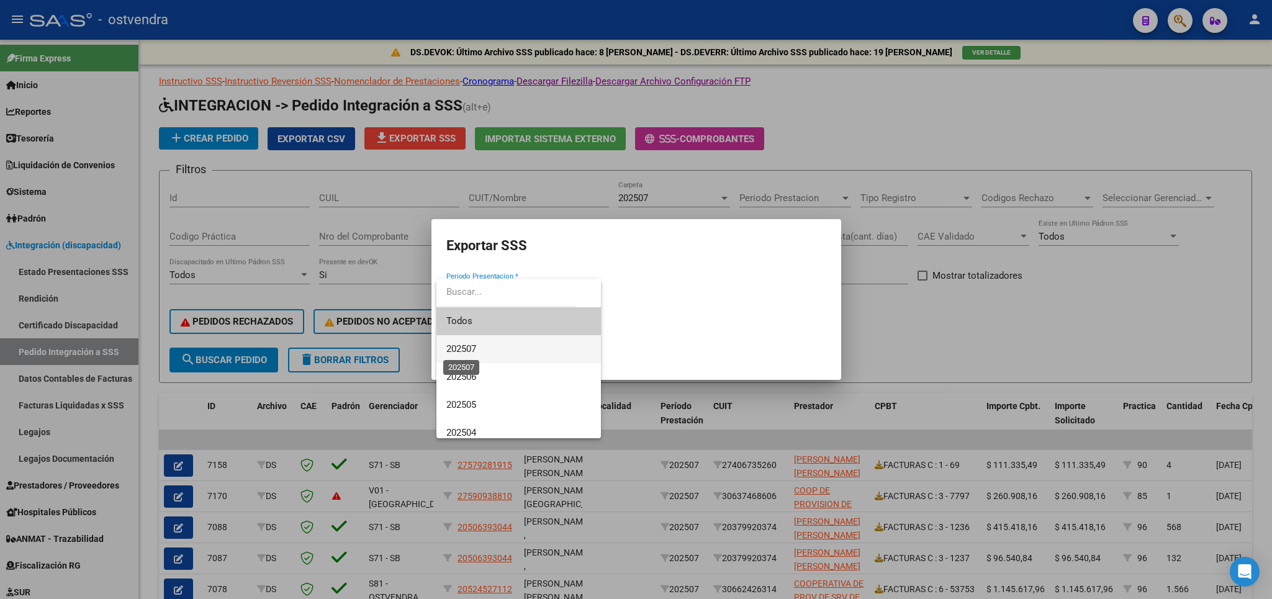
click at [473, 346] on span "202507" at bounding box center [461, 348] width 30 height 11
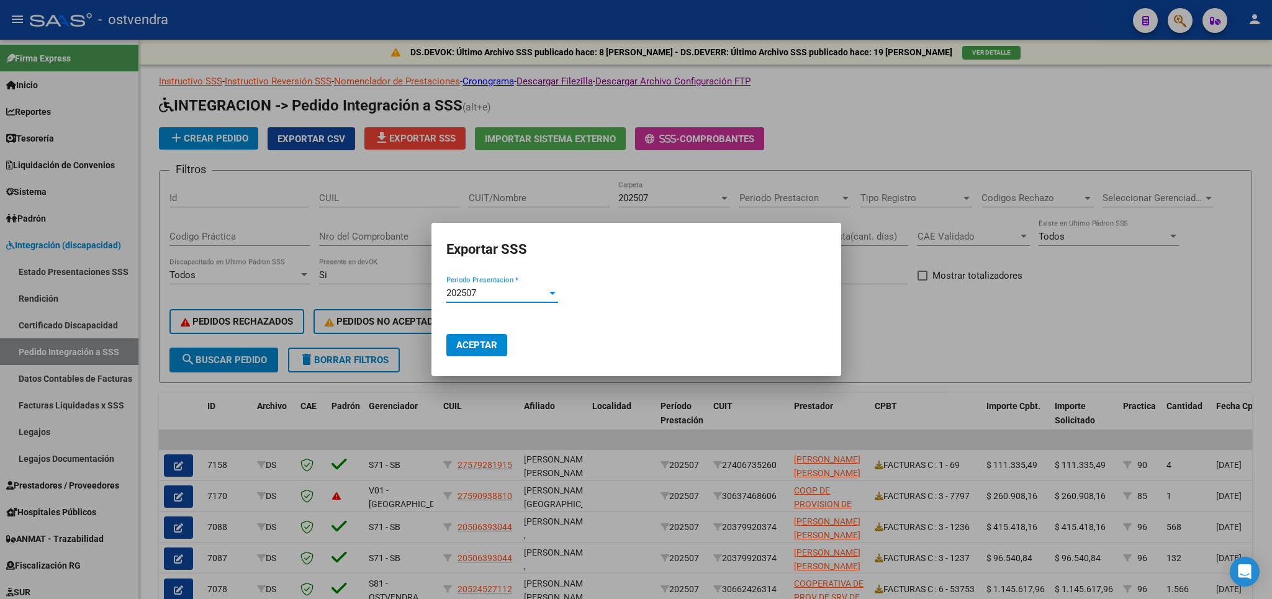
drag, startPoint x: 478, startPoint y: 350, endPoint x: 514, endPoint y: 350, distance: 36.0
click at [482, 350] on span "Aceptar" at bounding box center [476, 345] width 41 height 11
click at [1008, 363] on div at bounding box center [636, 299] width 1272 height 599
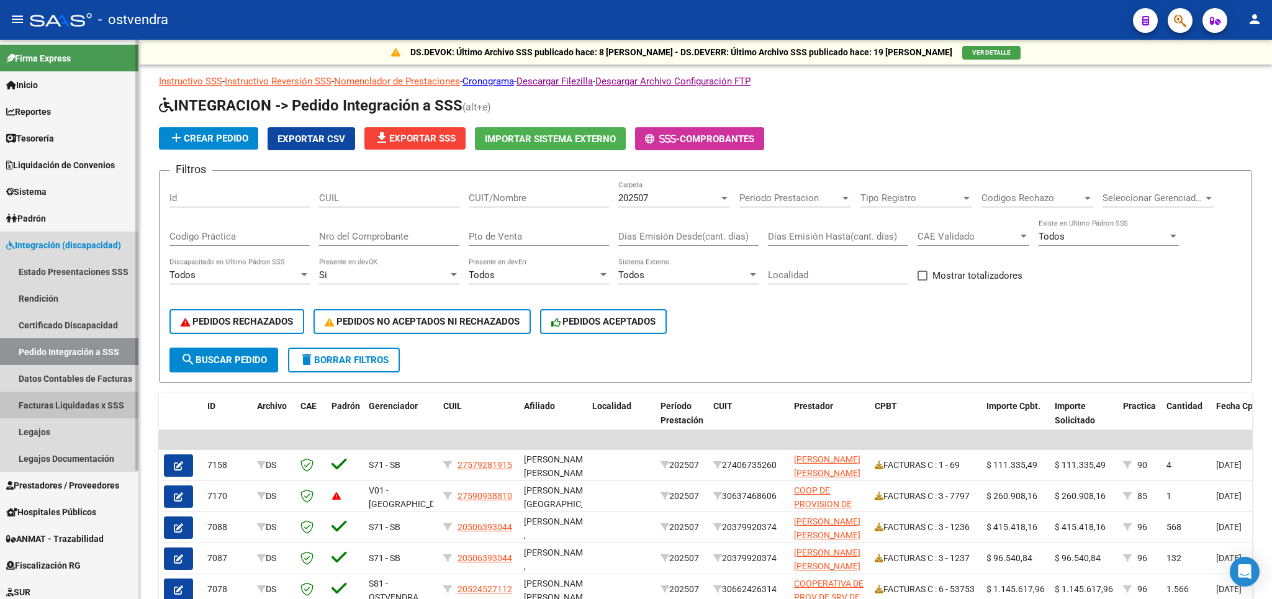
click at [72, 404] on link "Facturas Liquidadas x SSS" at bounding box center [69, 405] width 138 height 27
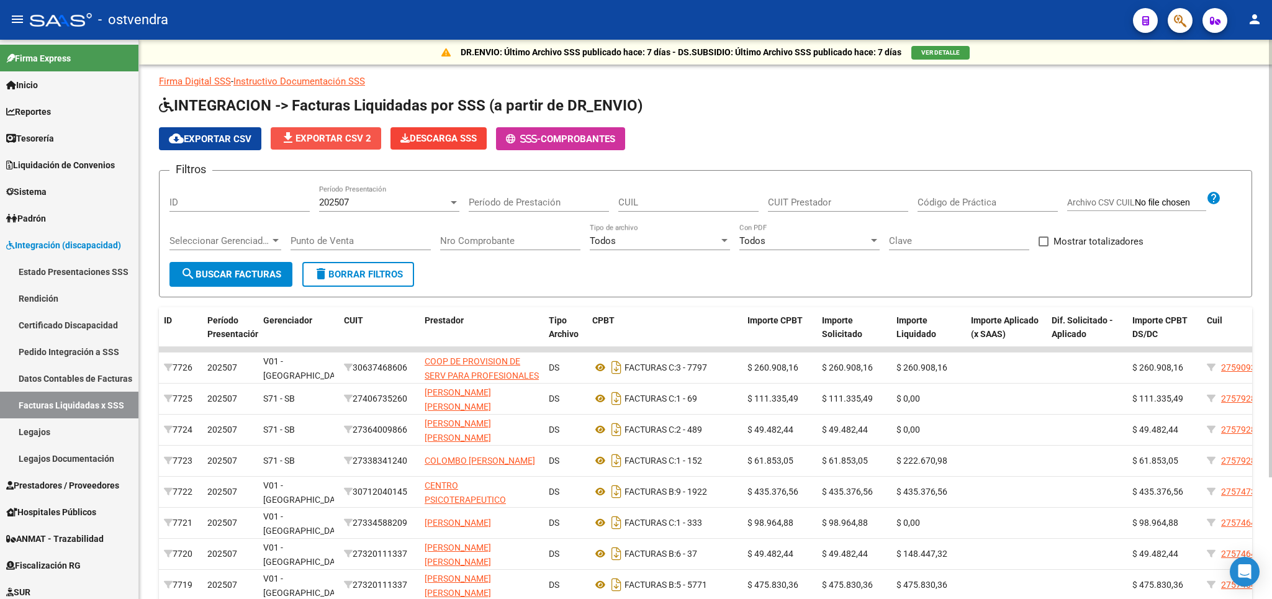
click at [330, 142] on span "file_download Exportar CSV 2" at bounding box center [326, 138] width 91 height 11
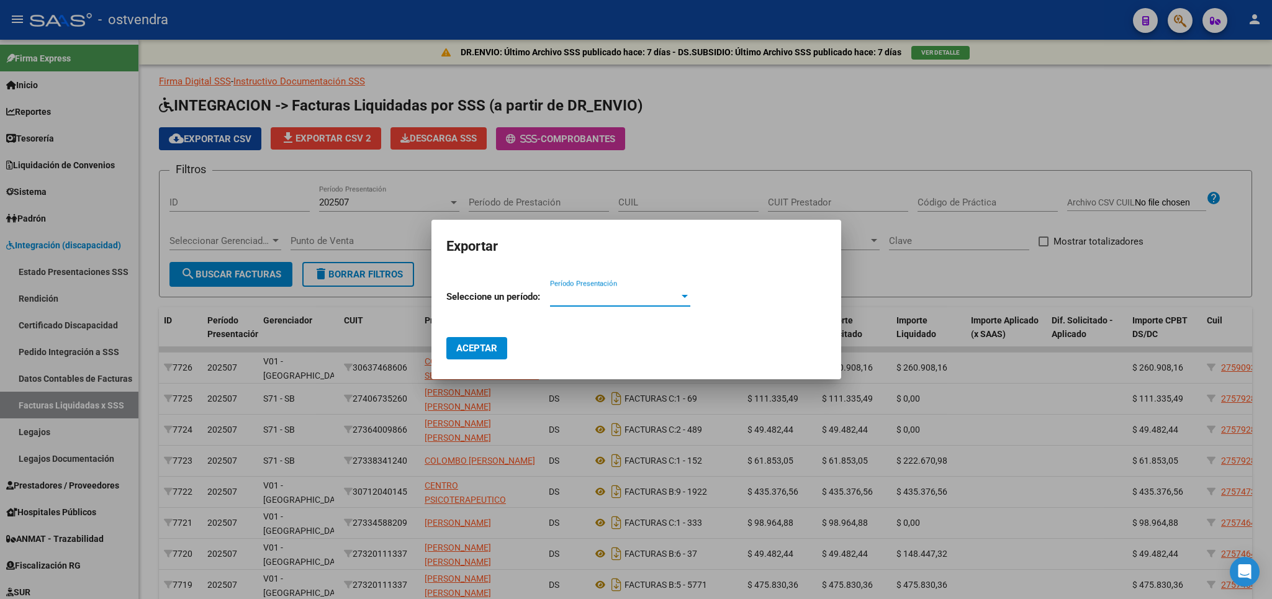
click at [577, 297] on span "Período Presentación" at bounding box center [614, 296] width 129 height 11
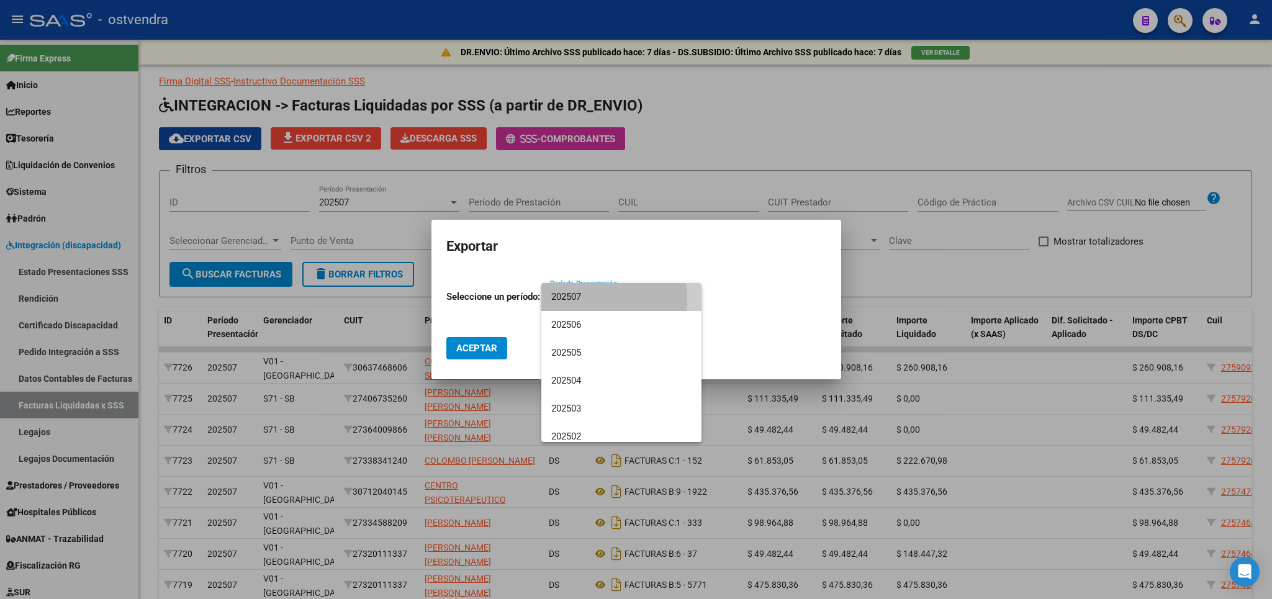
click at [576, 299] on span "202507" at bounding box center [621, 297] width 140 height 28
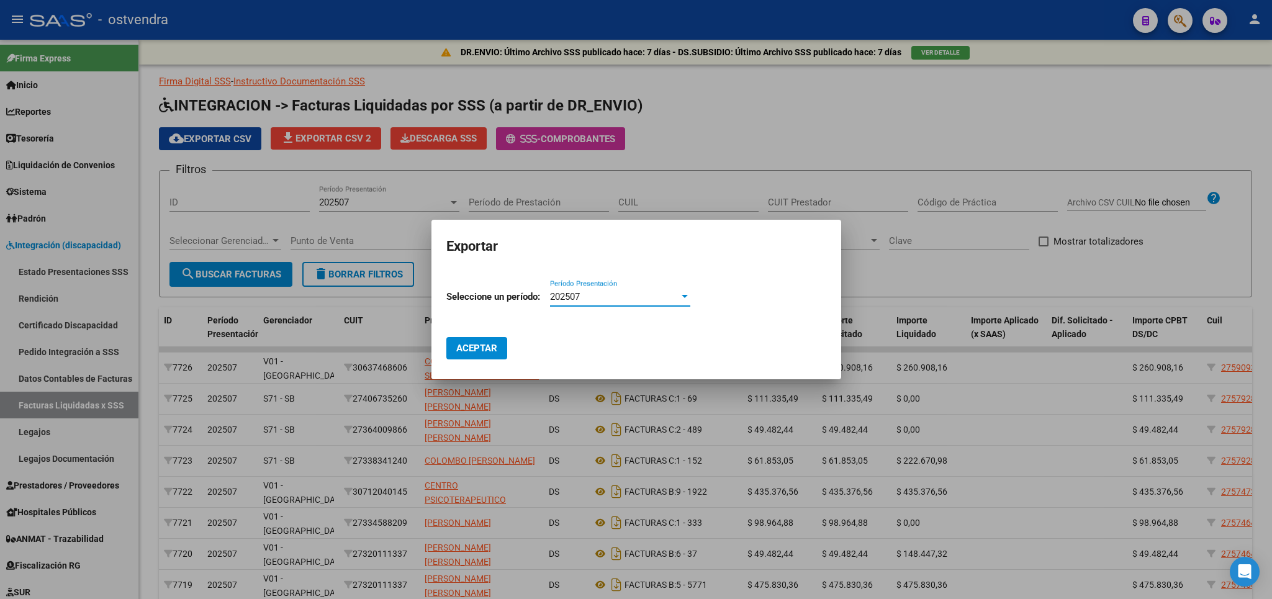
click at [464, 350] on span "Aceptar" at bounding box center [476, 348] width 41 height 11
click at [730, 136] on div at bounding box center [636, 299] width 1272 height 599
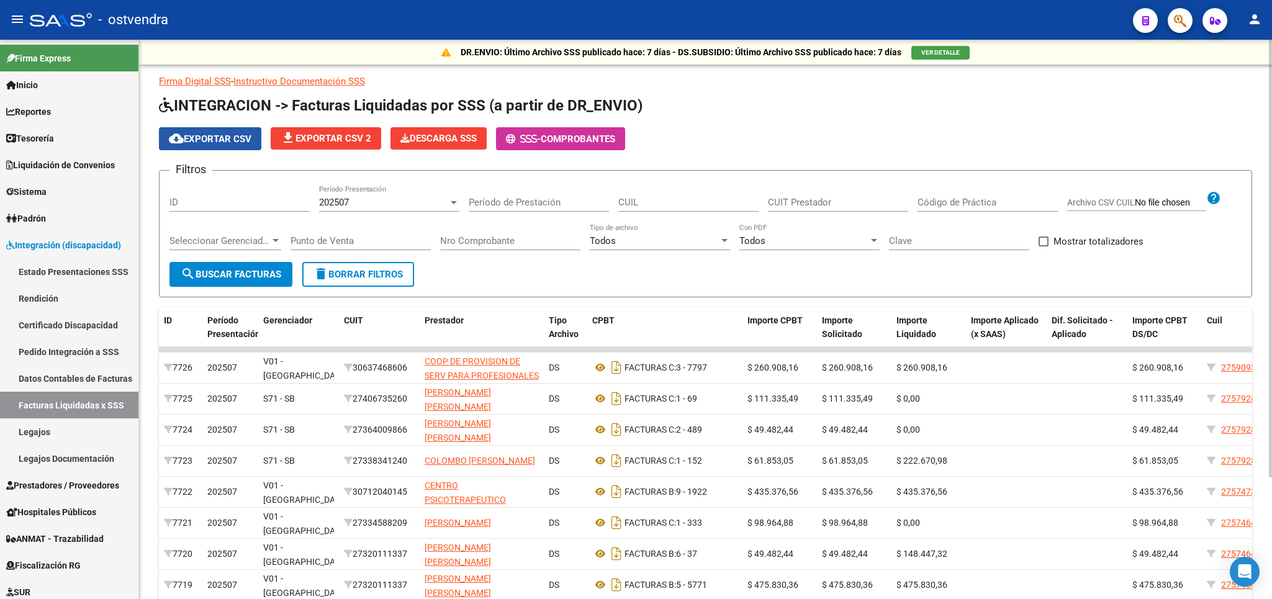
click at [223, 136] on span "cloud_download Exportar CSV" at bounding box center [210, 139] width 83 height 11
click at [434, 143] on span "Descarga SSS" at bounding box center [439, 138] width 76 height 11
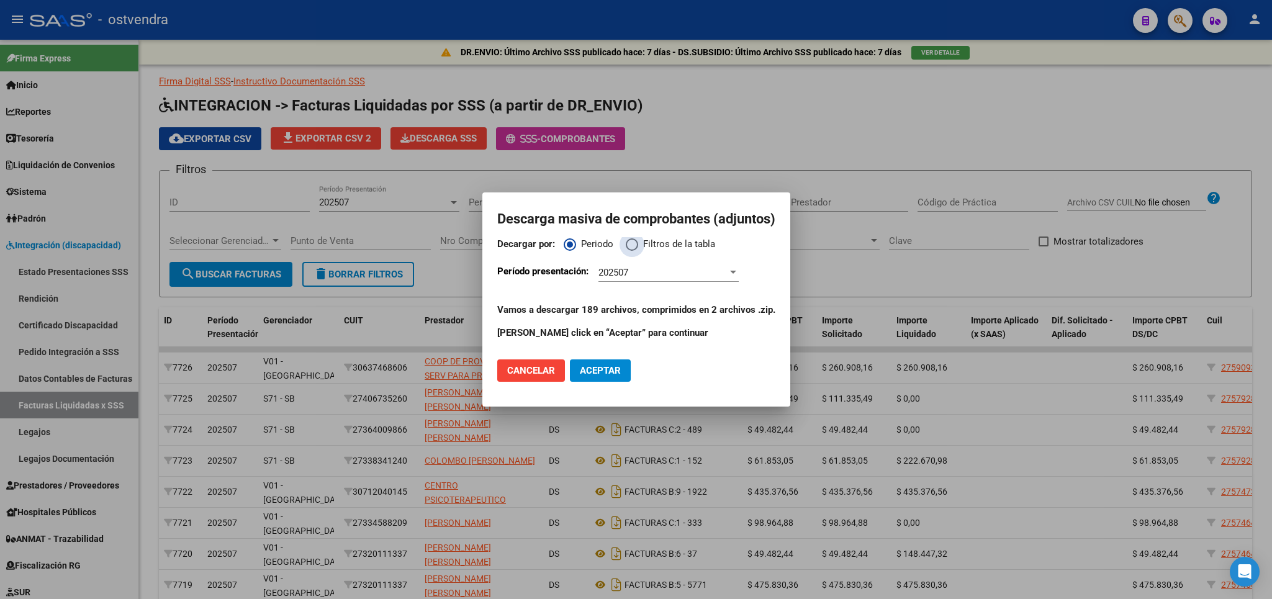
click at [632, 243] on span "Decargar por:" at bounding box center [632, 244] width 12 height 12
click at [632, 243] on input "Filtros de la tabla" at bounding box center [632, 244] width 12 height 12
radio input "true"
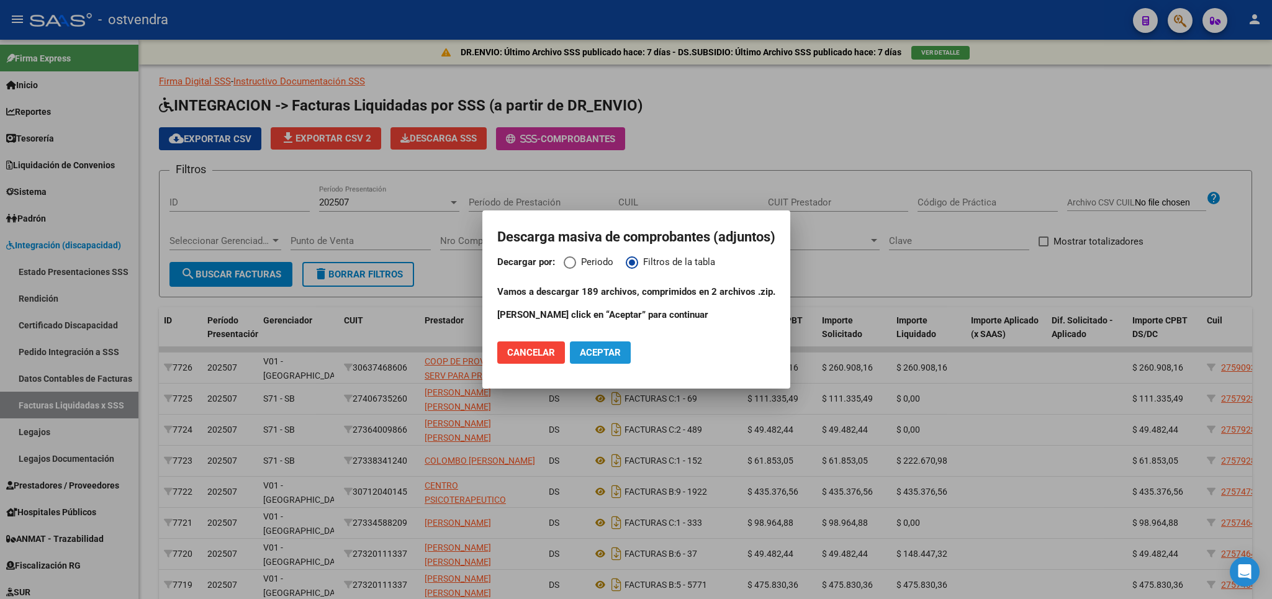
click at [603, 350] on span "Aceptar" at bounding box center [600, 352] width 41 height 11
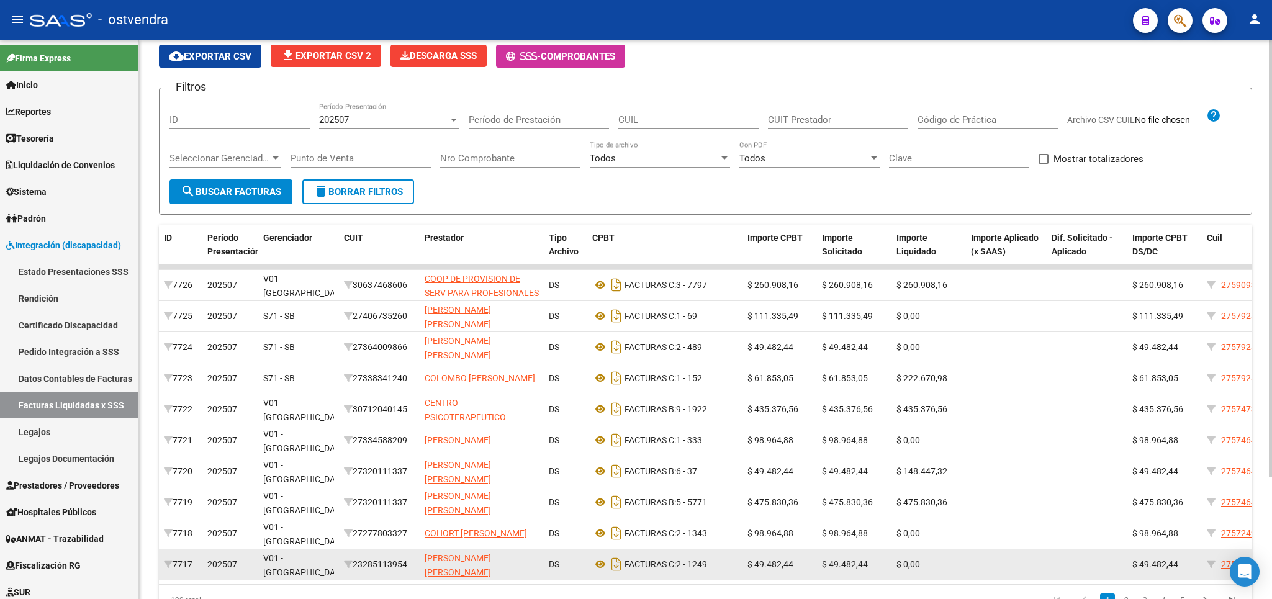
scroll to position [155, 0]
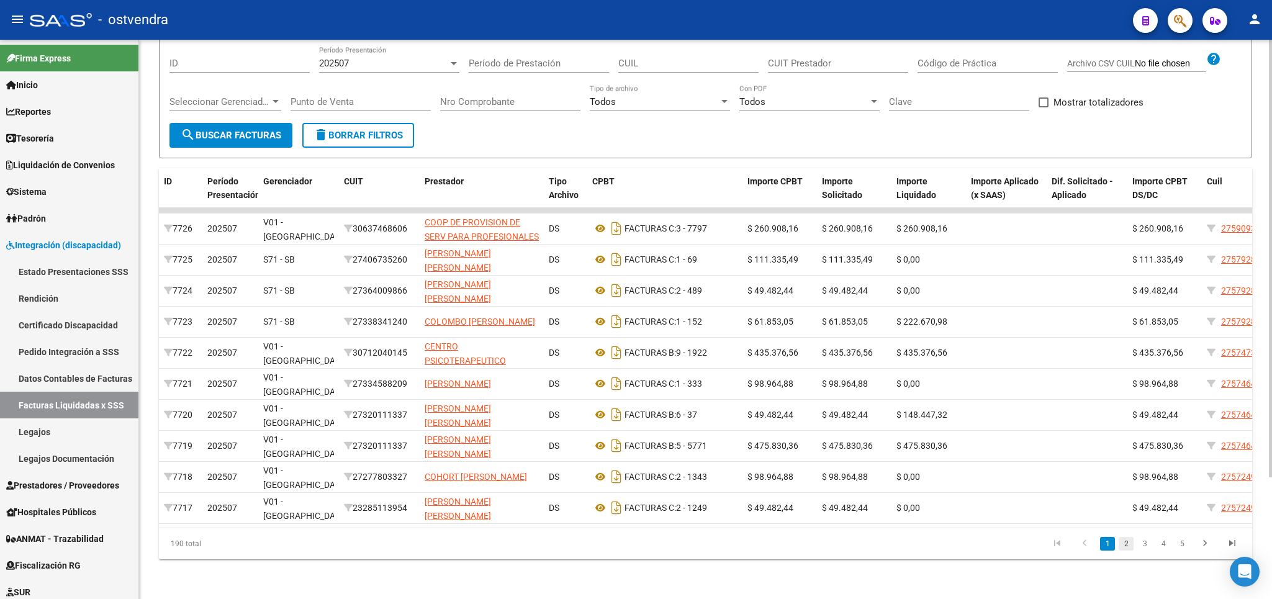
click at [1129, 547] on link "2" at bounding box center [1126, 544] width 15 height 14
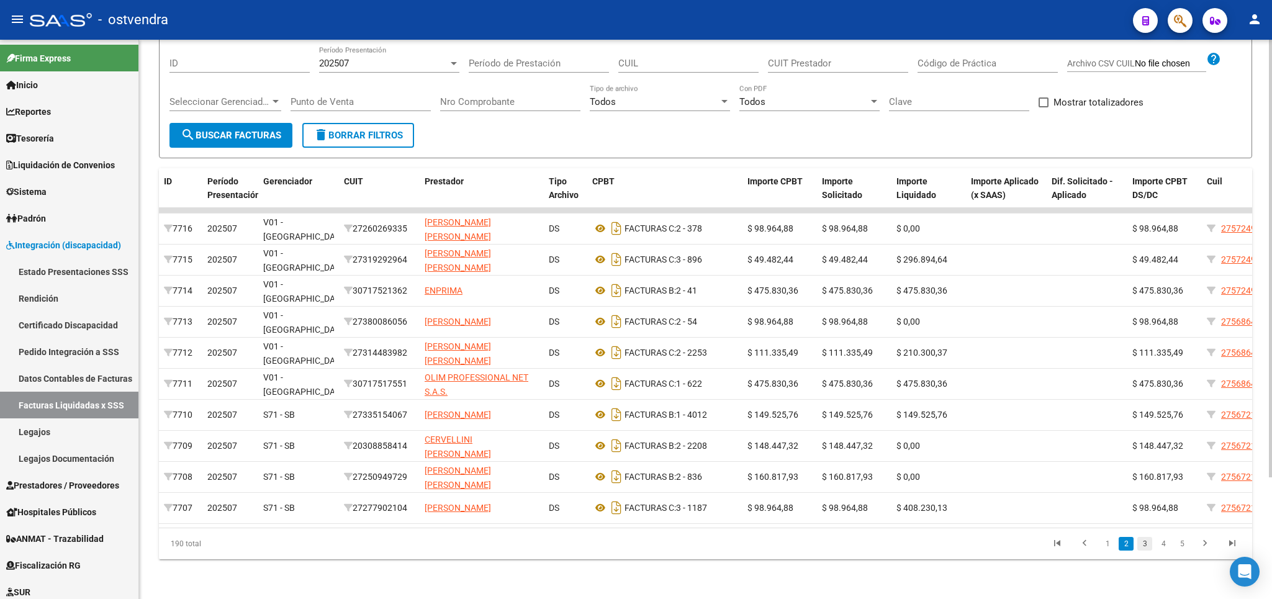
click at [1143, 547] on link "3" at bounding box center [1145, 544] width 15 height 14
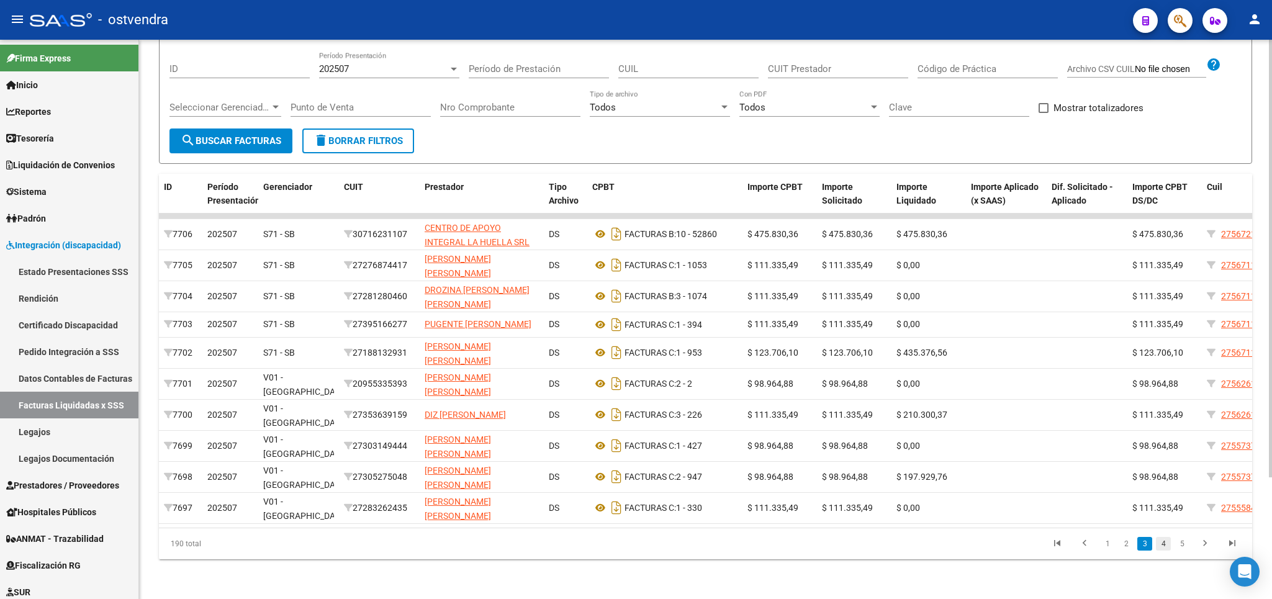
click at [1160, 545] on link "4" at bounding box center [1163, 544] width 15 height 14
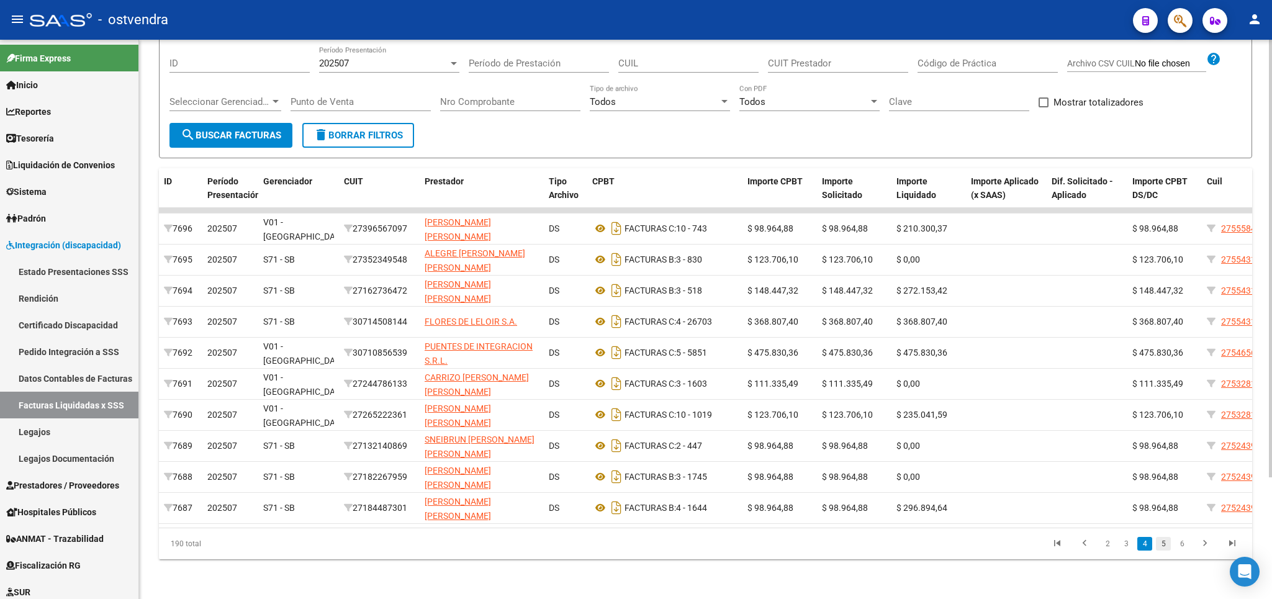
click at [1160, 546] on link "5" at bounding box center [1163, 544] width 15 height 14
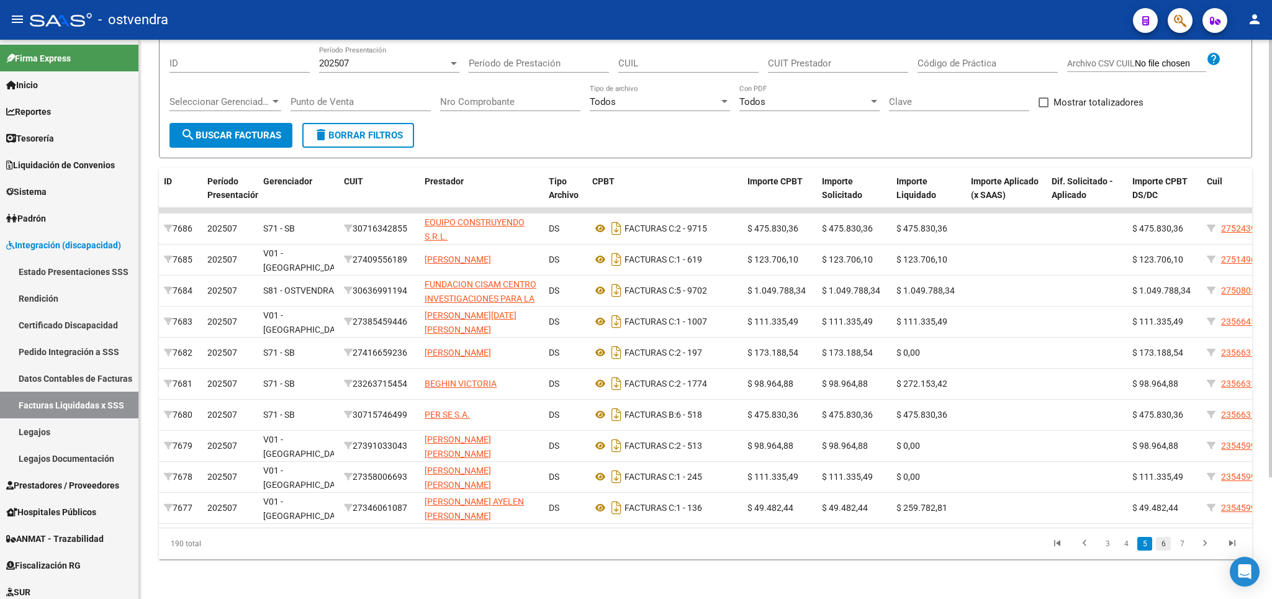
click at [1162, 546] on link "6" at bounding box center [1163, 544] width 15 height 14
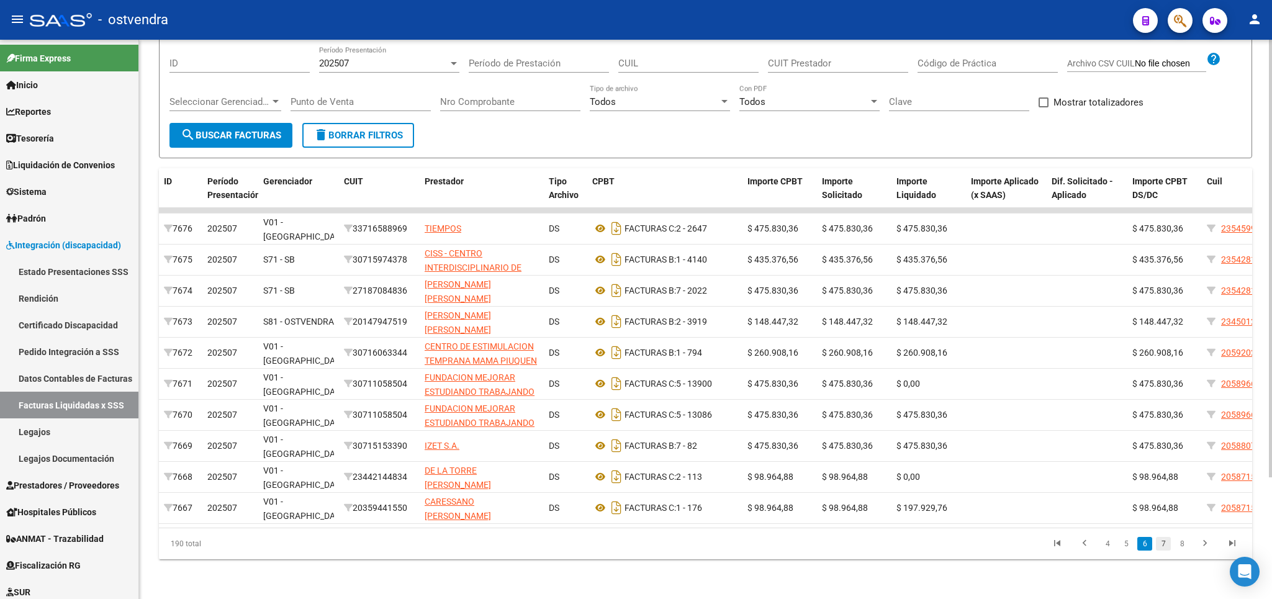
click at [1159, 544] on link "7" at bounding box center [1163, 544] width 15 height 14
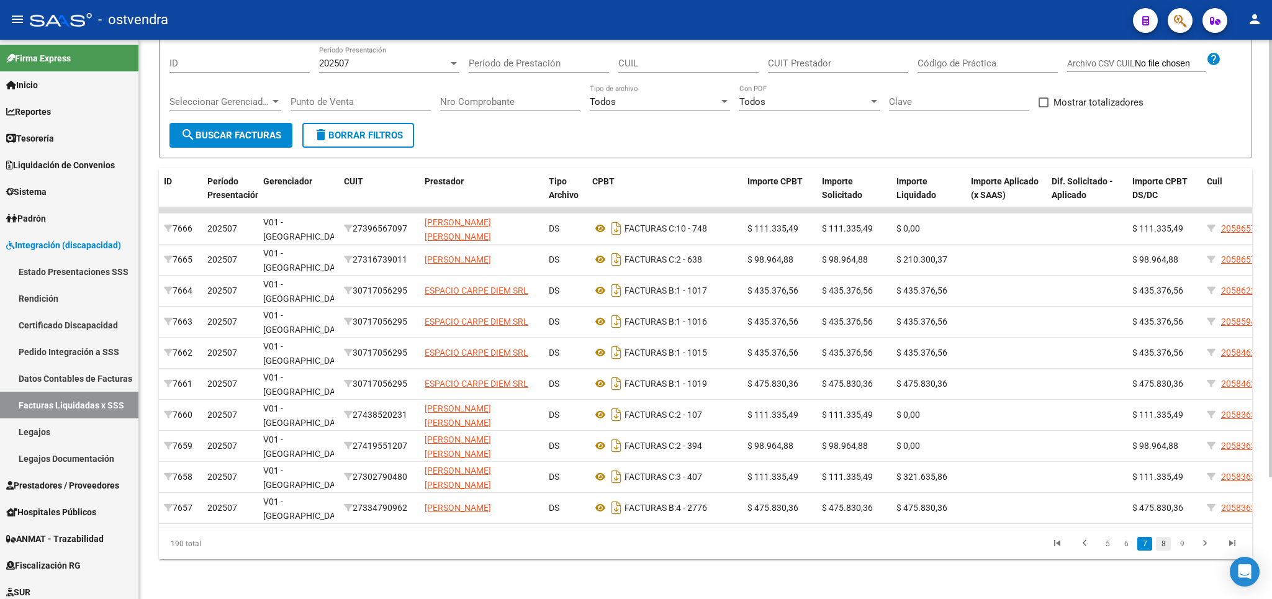
click at [1164, 544] on link "8" at bounding box center [1163, 544] width 15 height 14
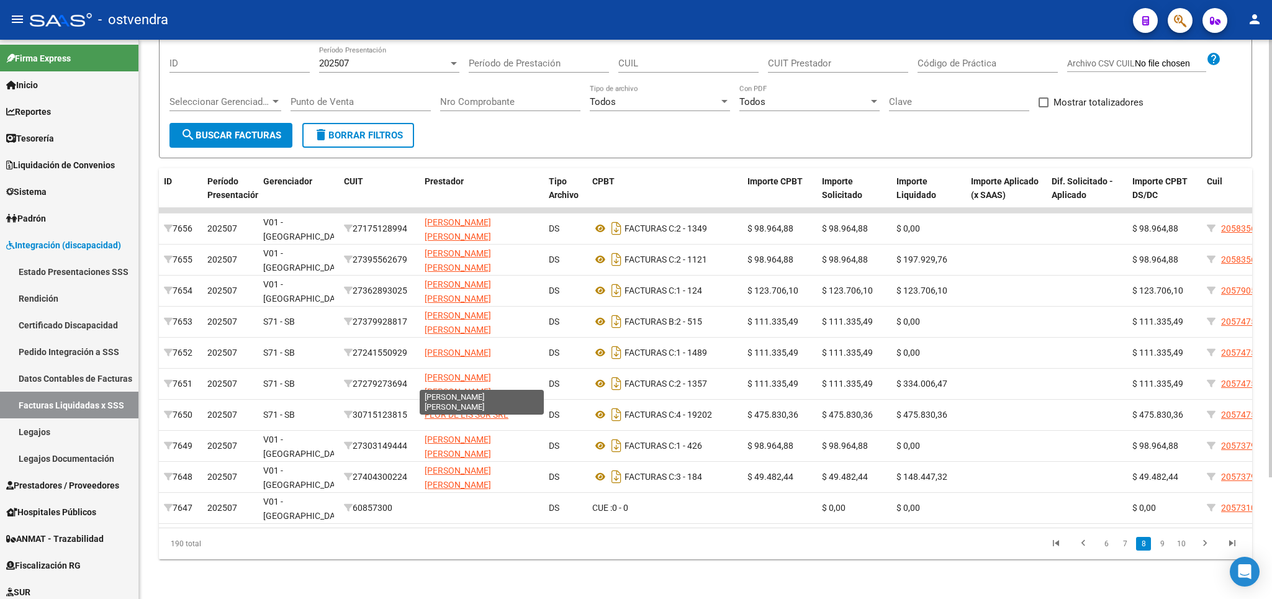
scroll to position [0, 0]
